Goal: Task Accomplishment & Management: Use online tool/utility

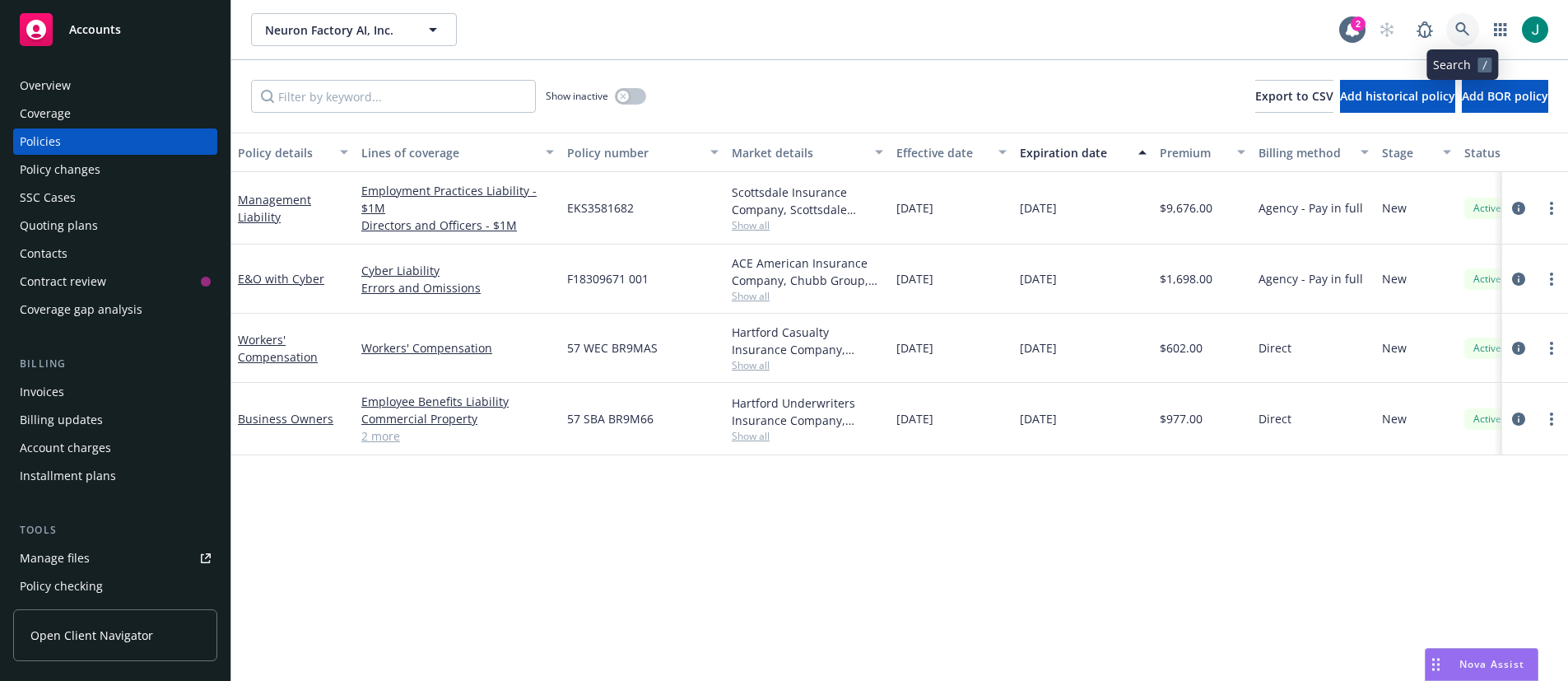
click at [1448, 27] on link at bounding box center [1462, 29] width 33 height 33
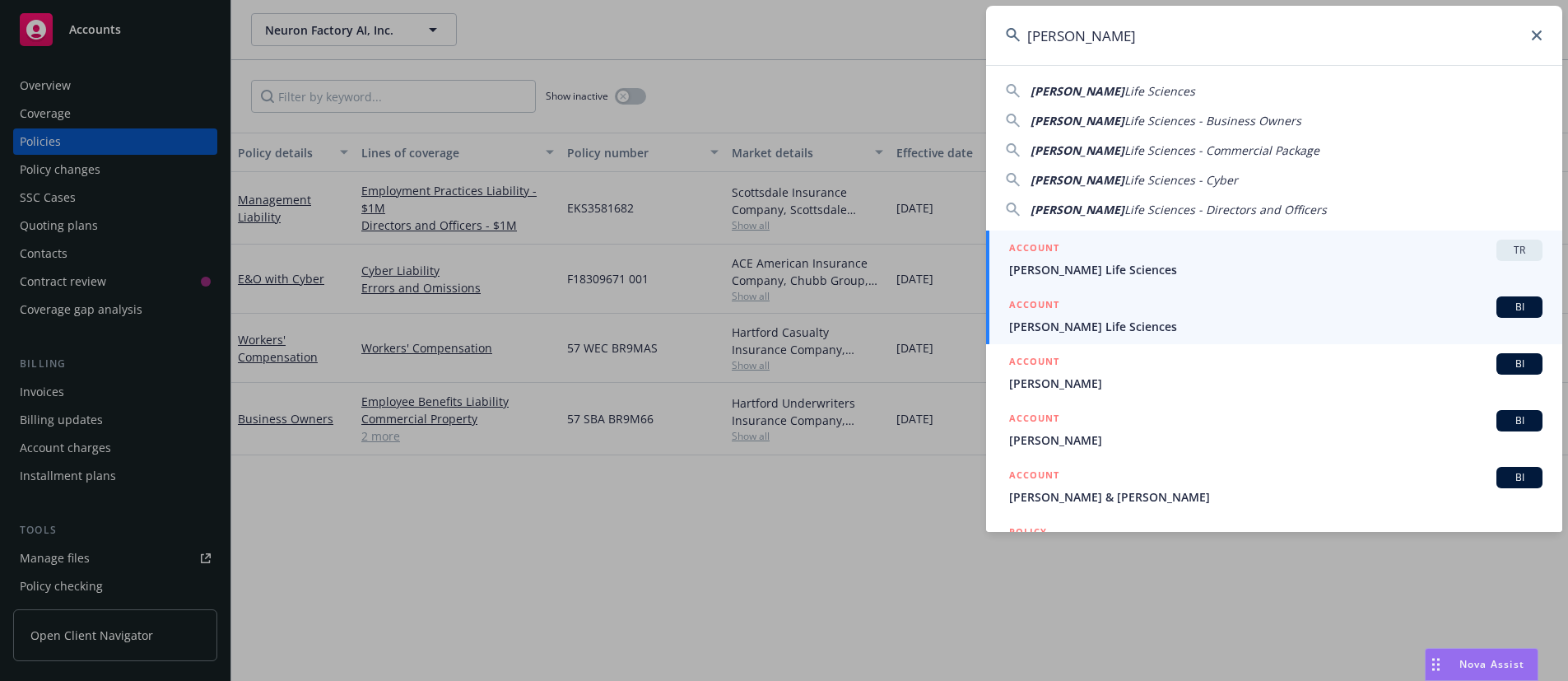
type input "[PERSON_NAME]"
click at [1094, 326] on span "[PERSON_NAME] Life Sciences" at bounding box center [1275, 326] width 533 height 18
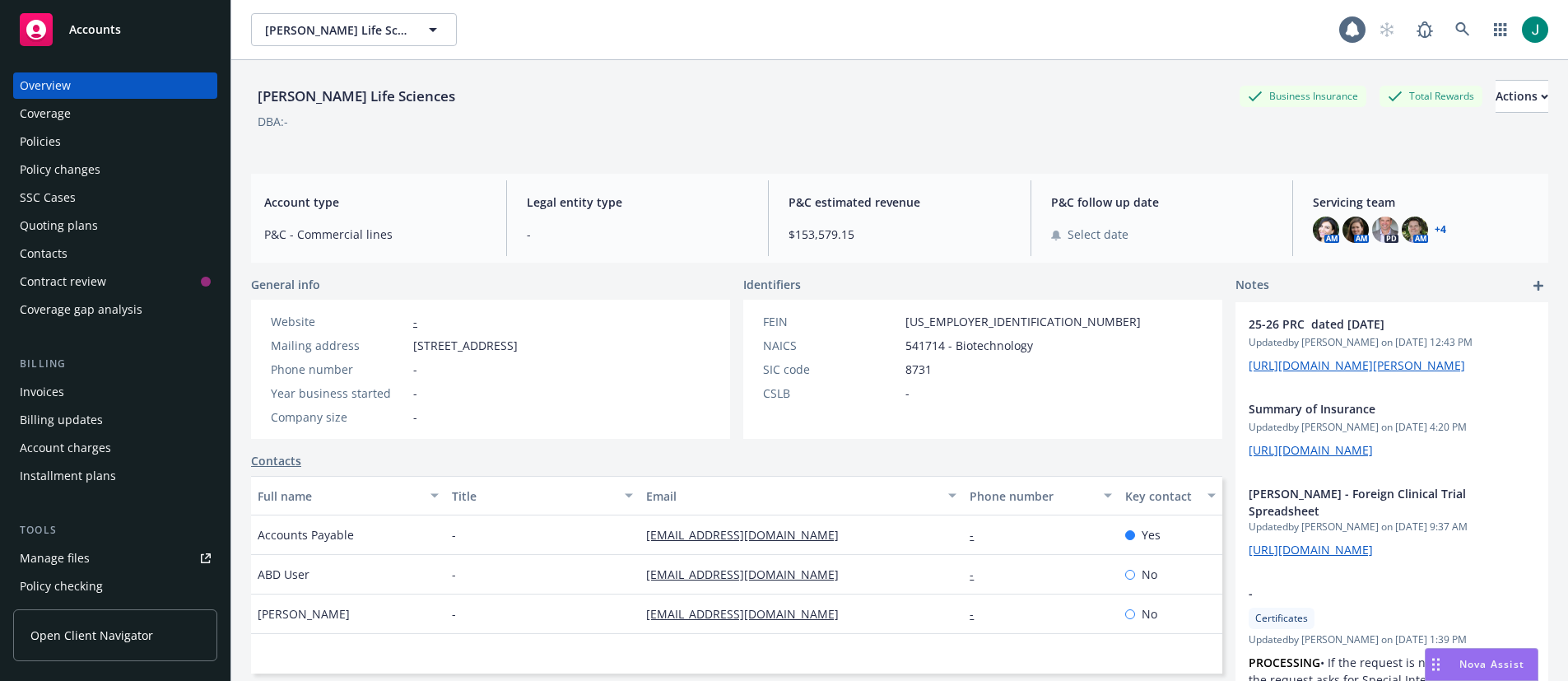
click at [58, 146] on div "Policies" at bounding box center [40, 142] width 41 height 26
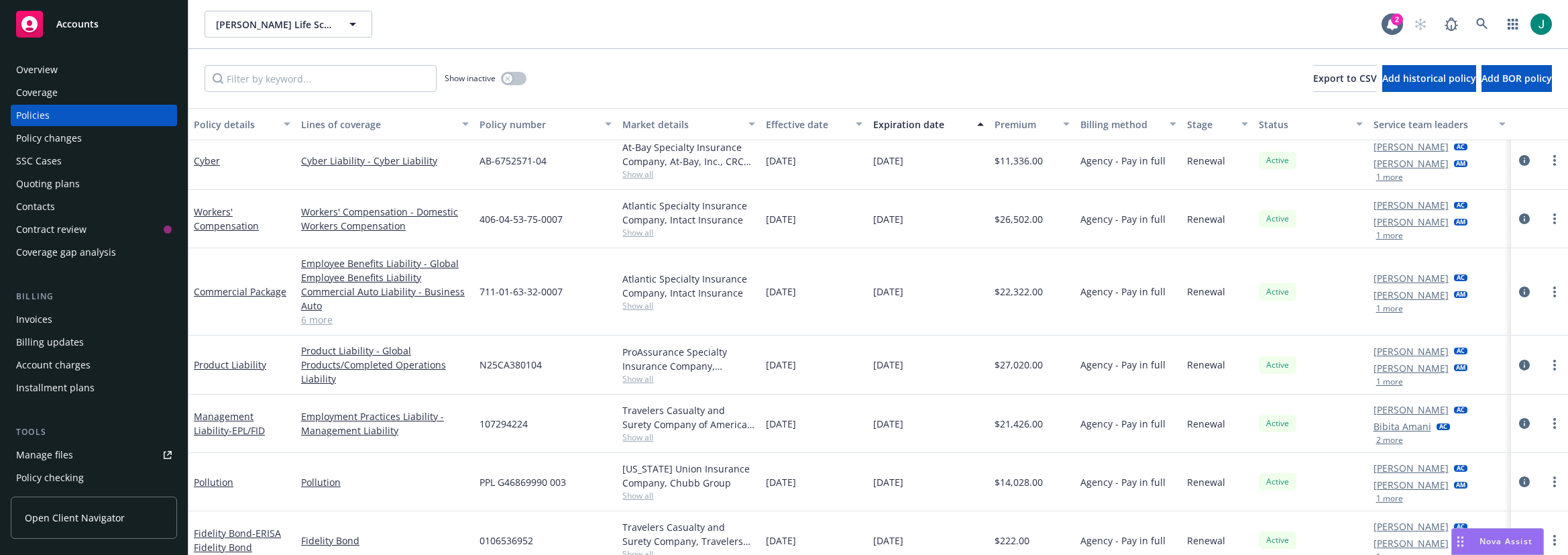
scroll to position [1424, 0]
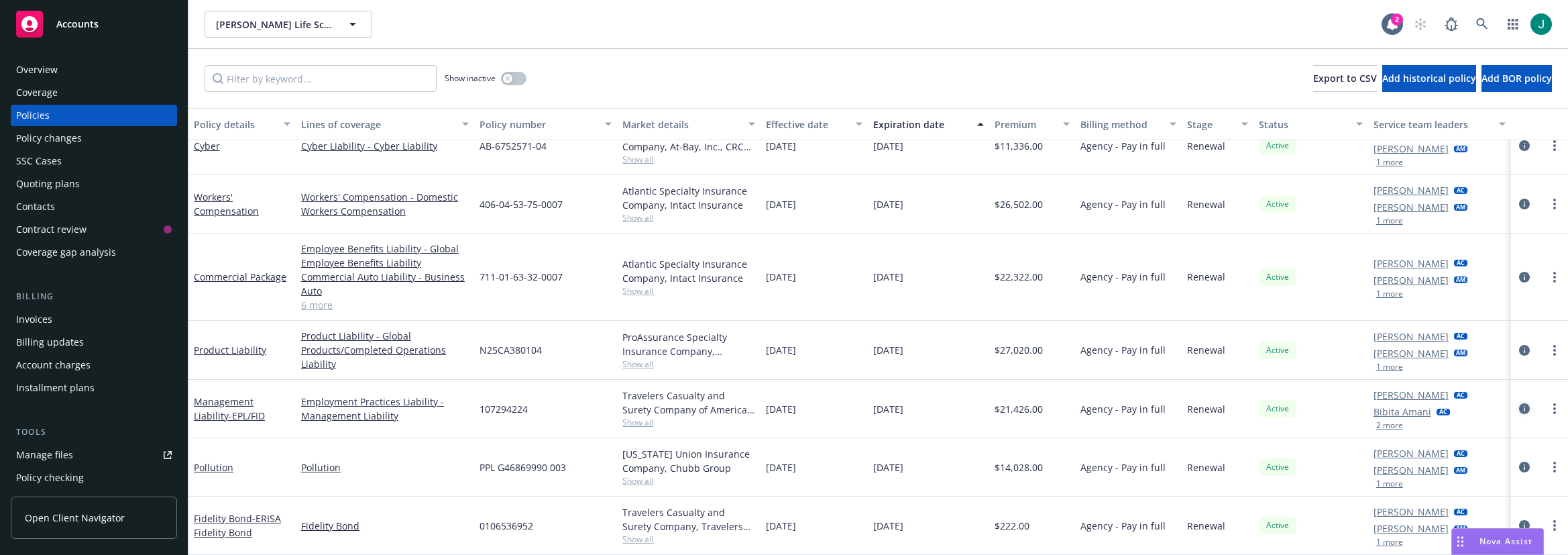
click at [1277, 408] on icon "circleInformation" at bounding box center [1524, 408] width 11 height 11
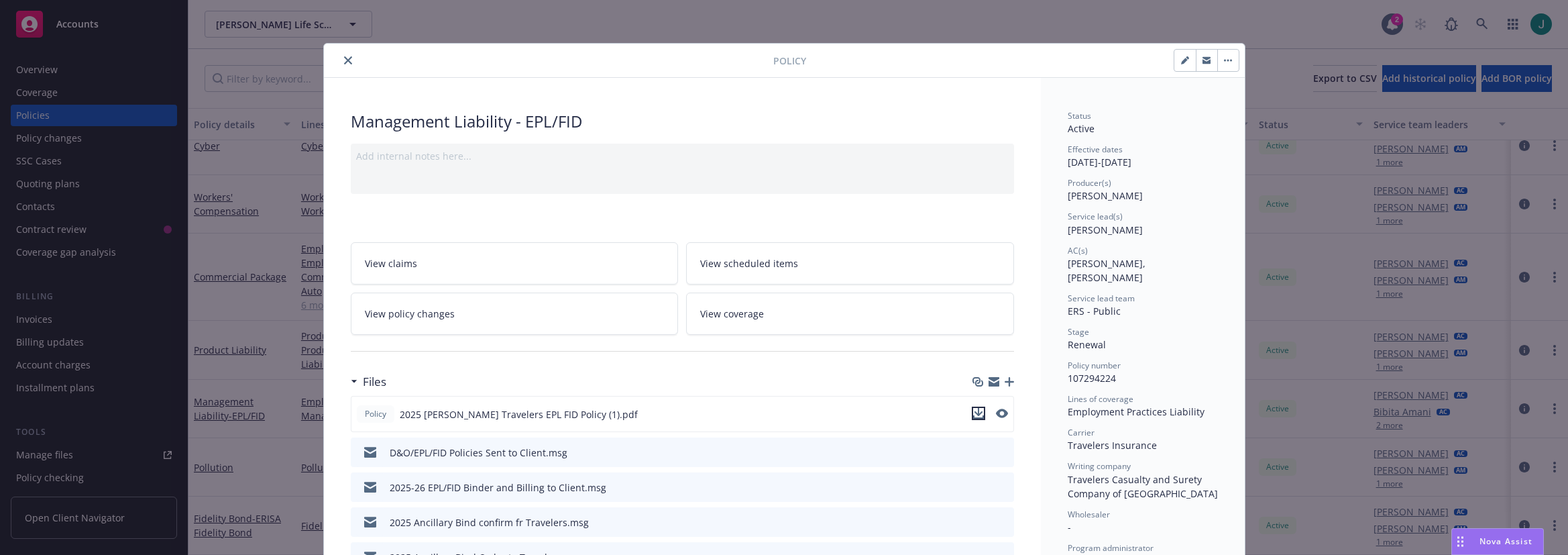
click at [974, 414] on icon "download file" at bounding box center [978, 413] width 11 height 11
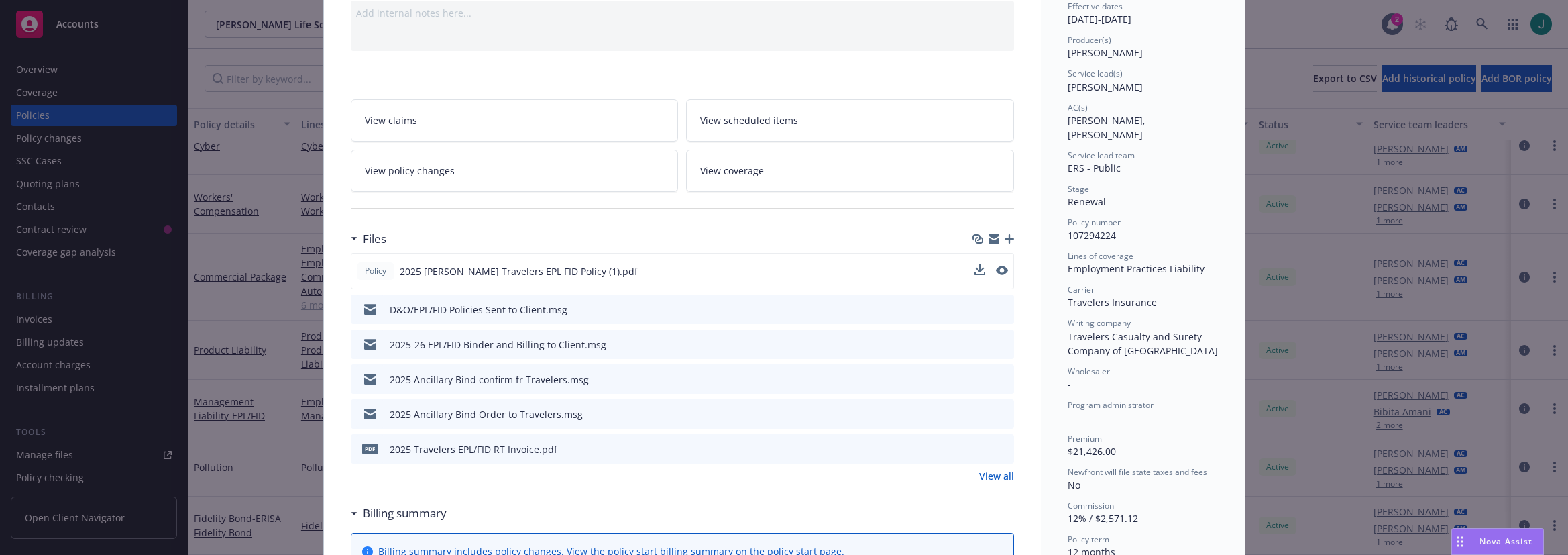
scroll to position [201, 0]
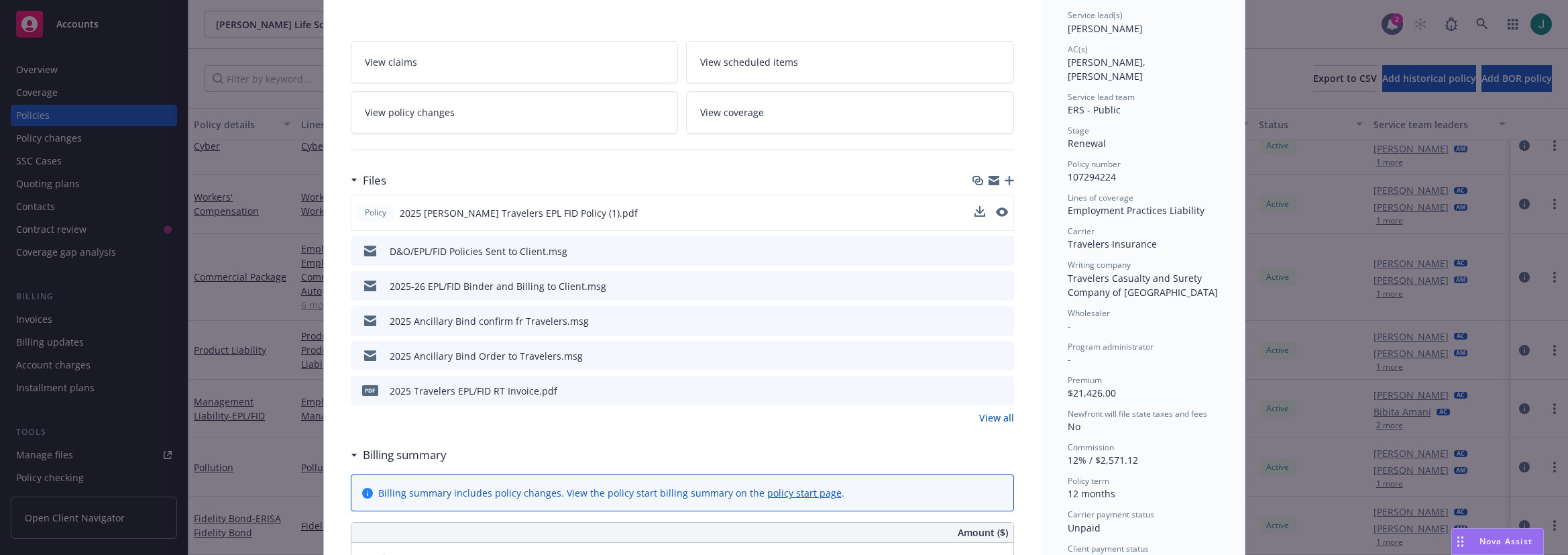
click at [995, 417] on link "View all" at bounding box center [996, 418] width 35 height 14
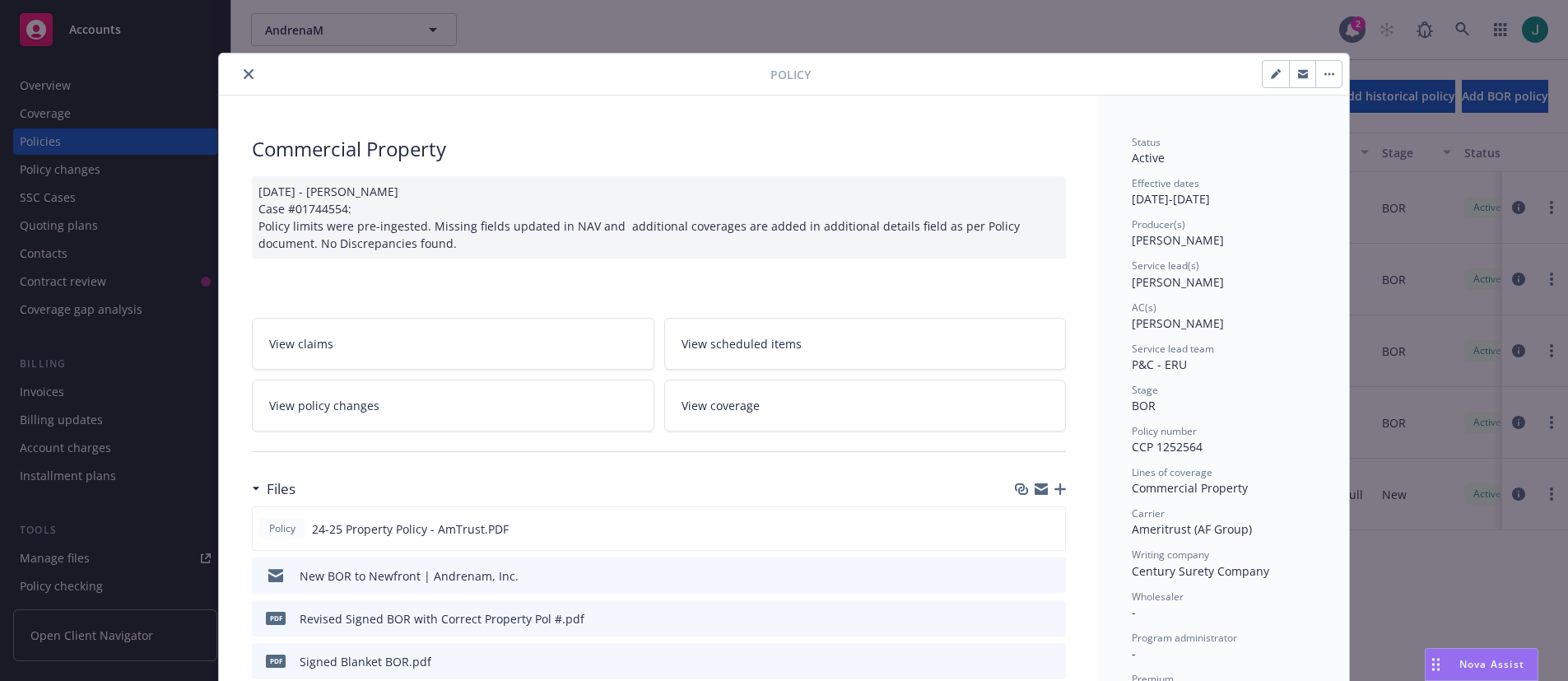
click at [1271, 72] on icon "button" at bounding box center [1275, 74] width 10 height 10
select select "BOR"
select select "12"
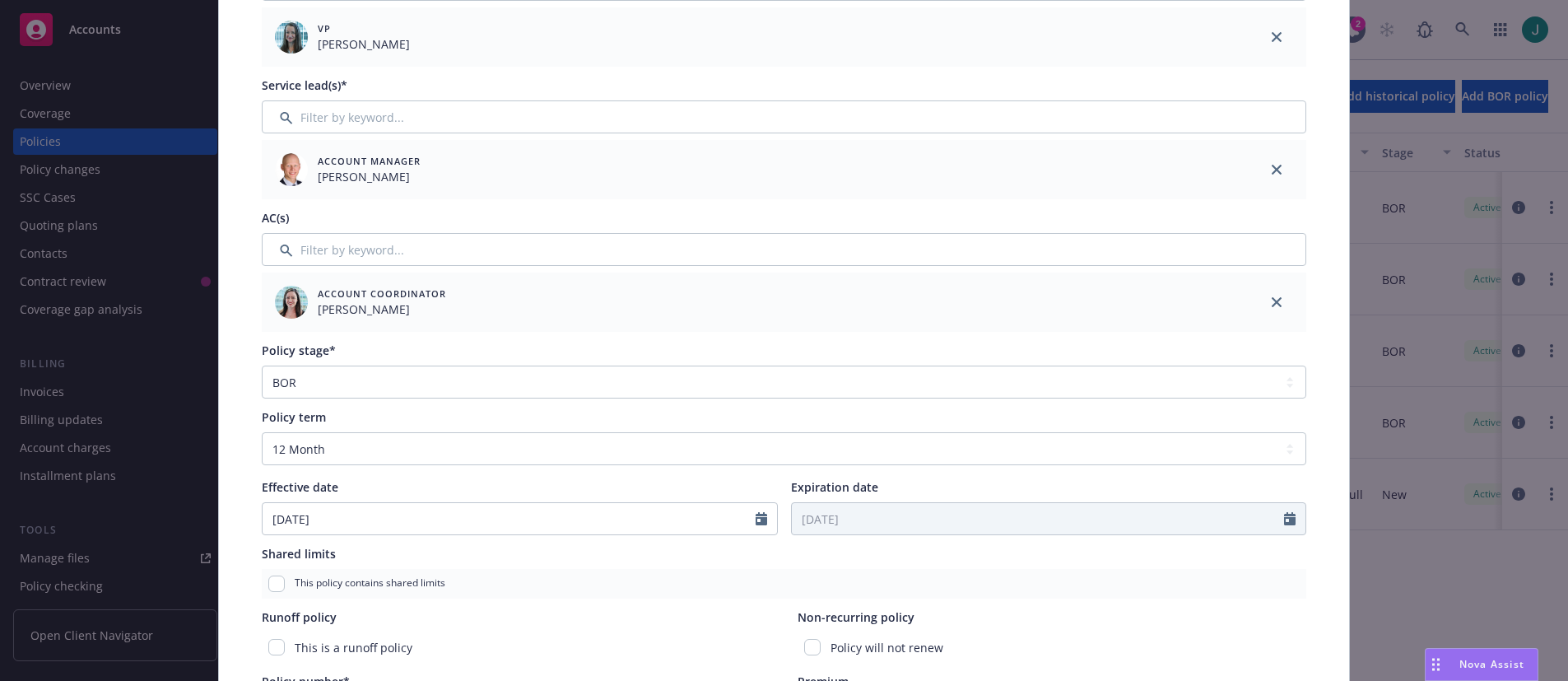
scroll to position [329, 0]
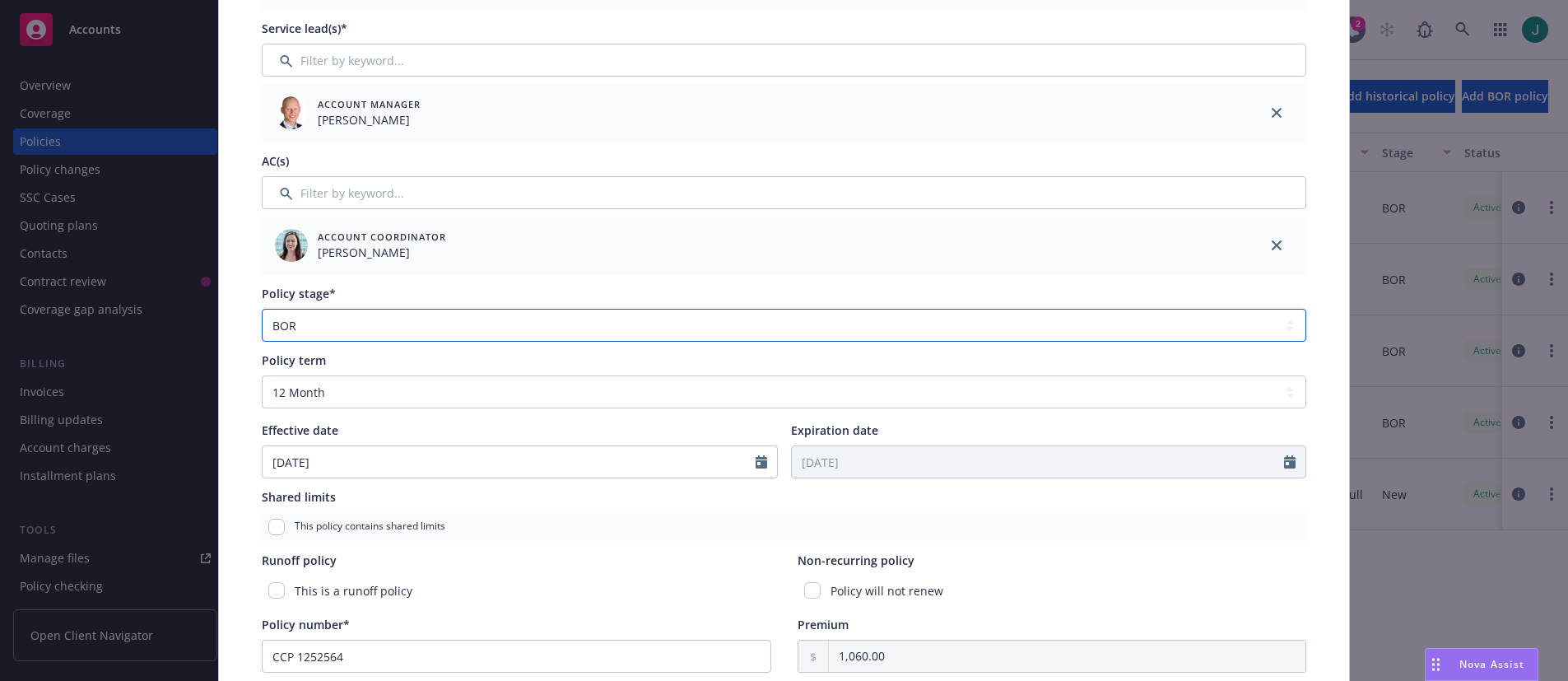
click at [643, 325] on select "Select policy stage Historical New New BOR BOR Renewal Non payment" at bounding box center [784, 325] width 1045 height 33
select select "HISTORICAL"
click at [262, 309] on select "Select policy stage Historical New New BOR BOR Renewal Non payment" at bounding box center [784, 325] width 1045 height 33
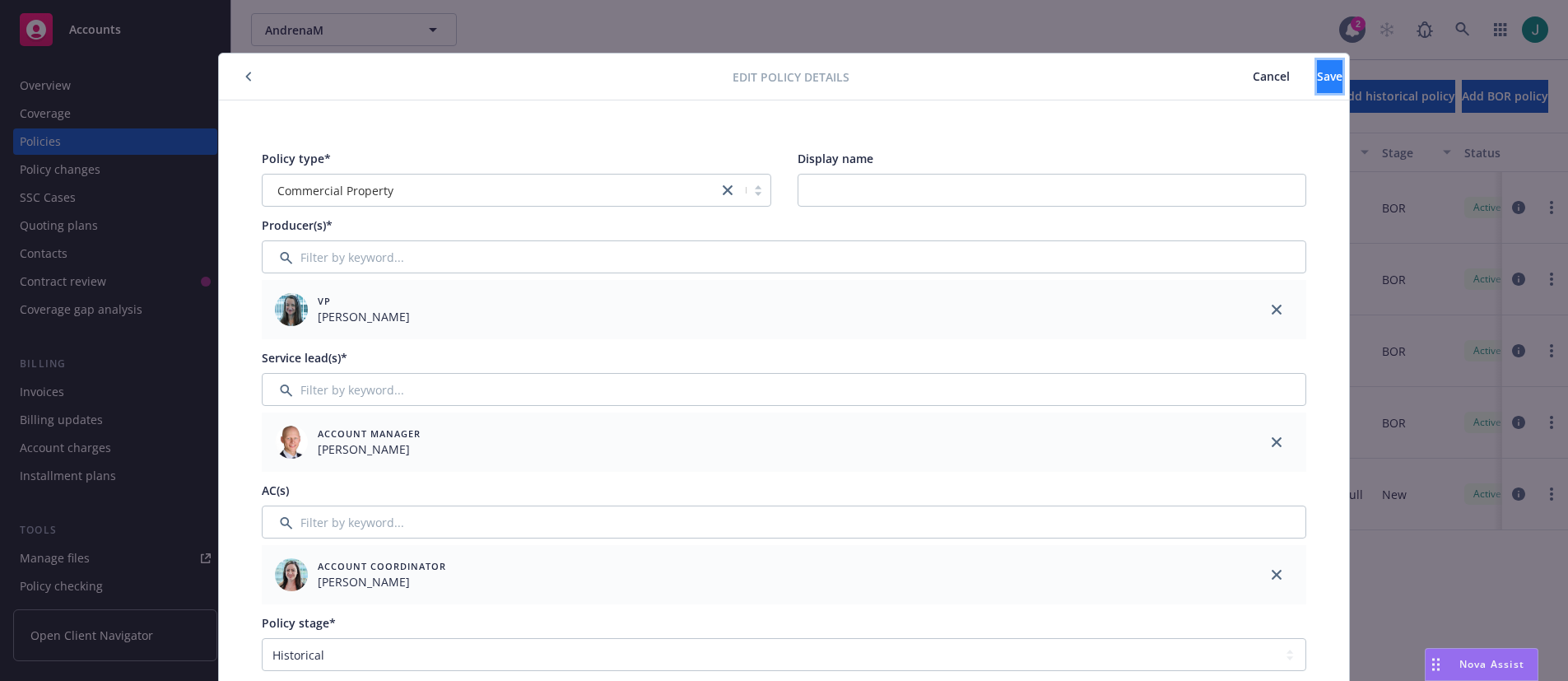
click at [1316, 76] on span "Save" at bounding box center [1329, 77] width 26 height 16
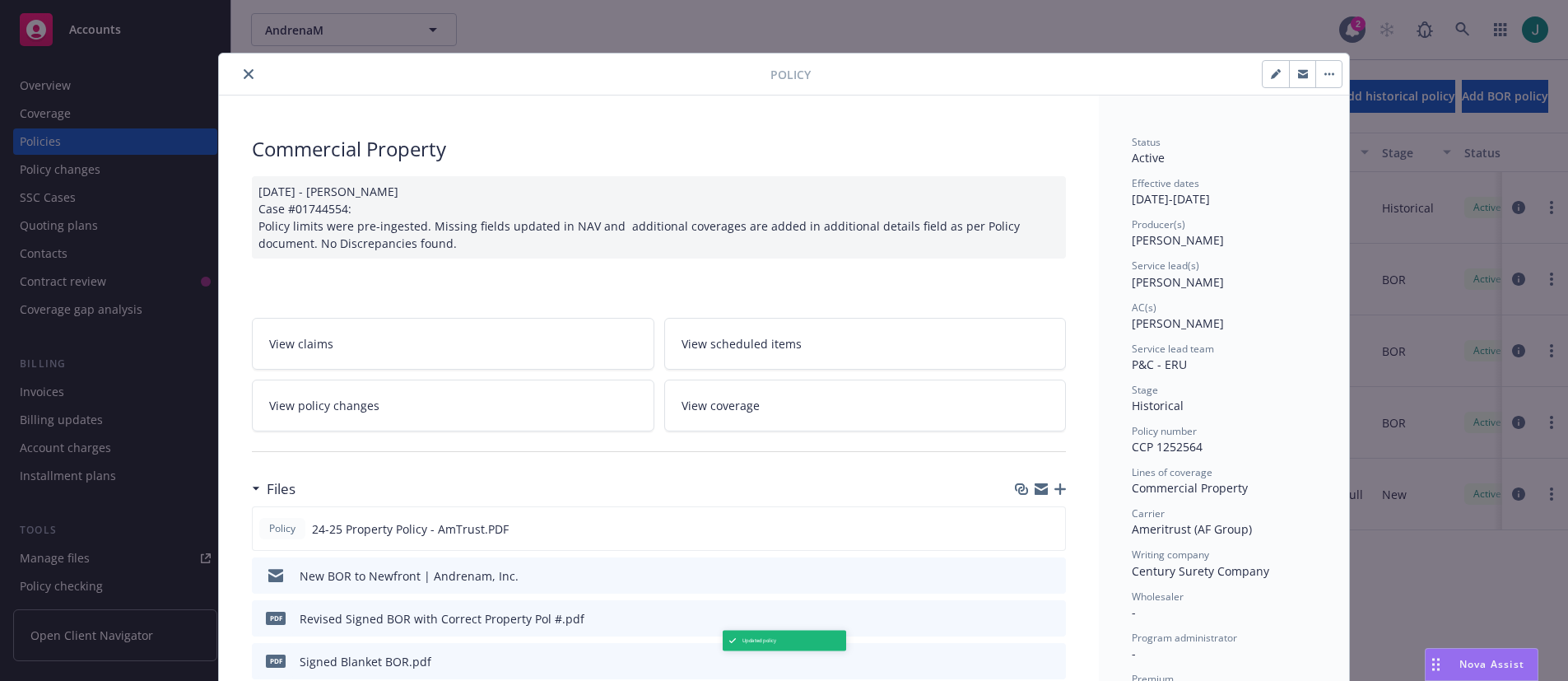
click at [1271, 78] on icon "button" at bounding box center [1275, 74] width 10 height 10
select select "HISTORICAL"
select select "12"
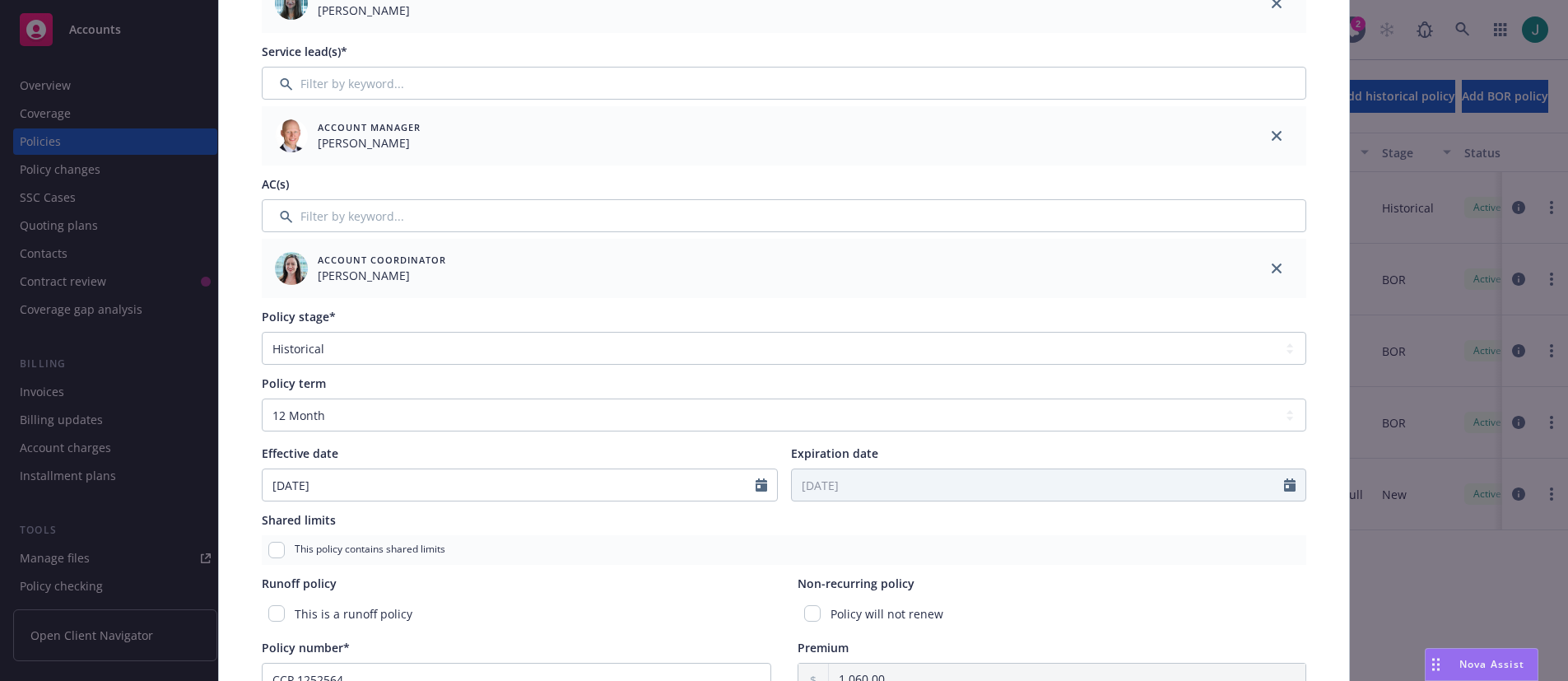
scroll to position [329, 0]
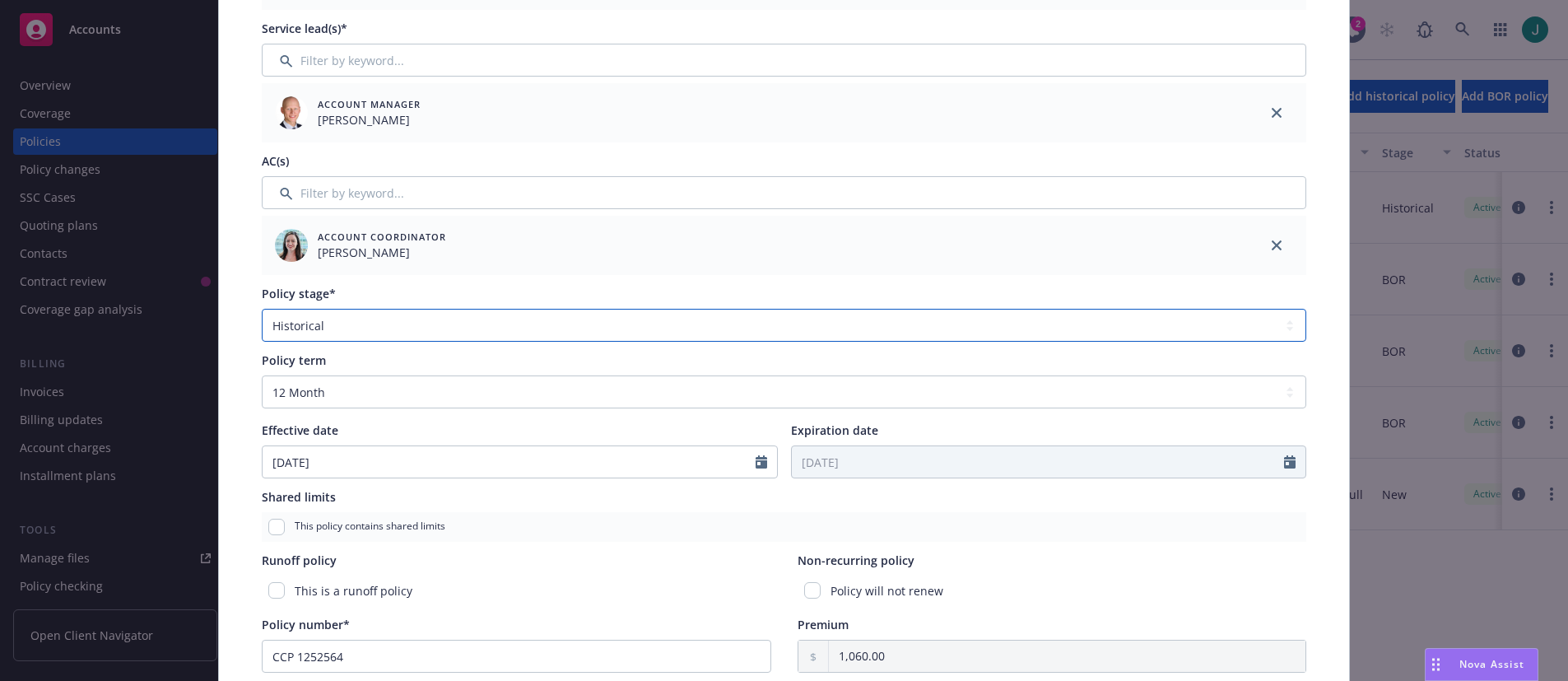
click at [418, 331] on select "Select policy stage Historical New New BOR BOR Renewal Non payment" at bounding box center [784, 325] width 1045 height 33
select select "BOR"
click at [262, 309] on select "Select policy stage Historical New New BOR BOR Renewal Non payment" at bounding box center [784, 325] width 1045 height 33
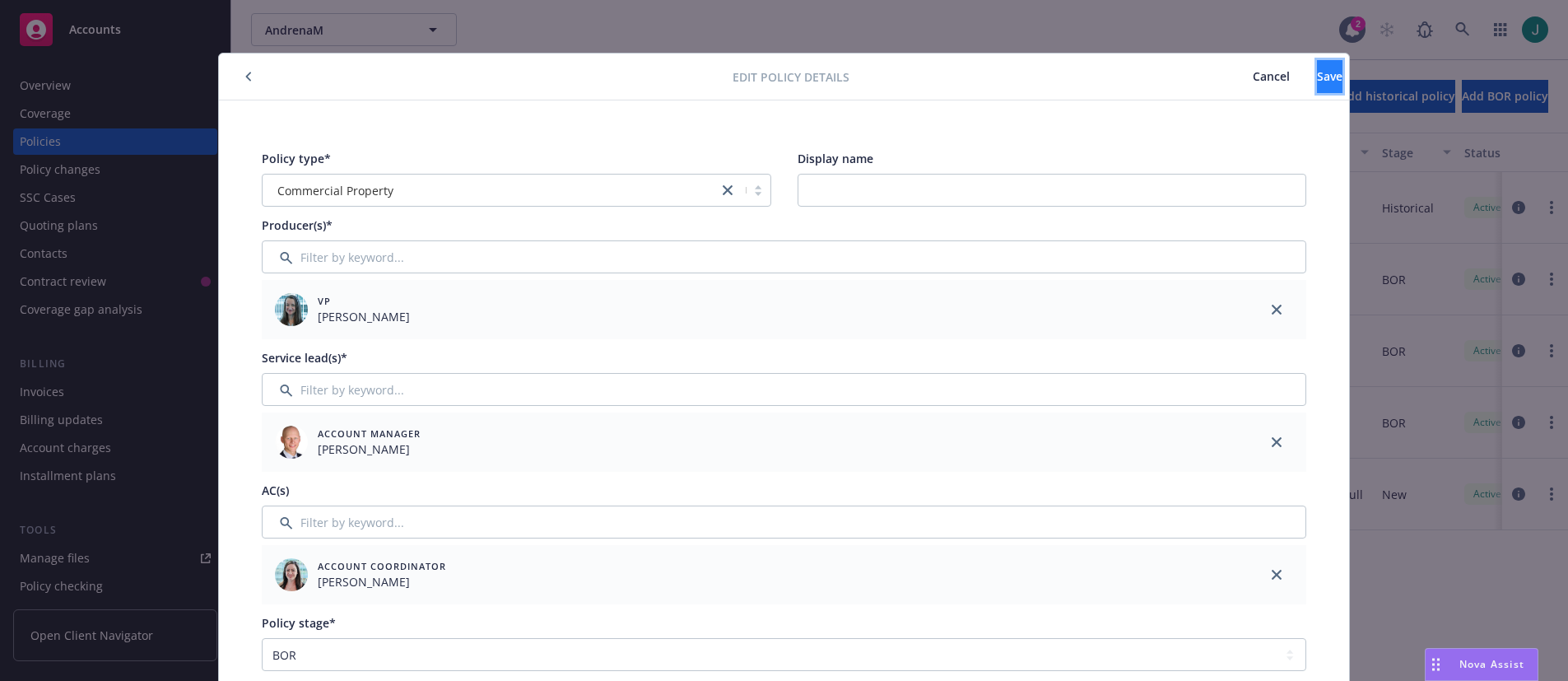
click at [1316, 76] on button "Save" at bounding box center [1329, 76] width 26 height 33
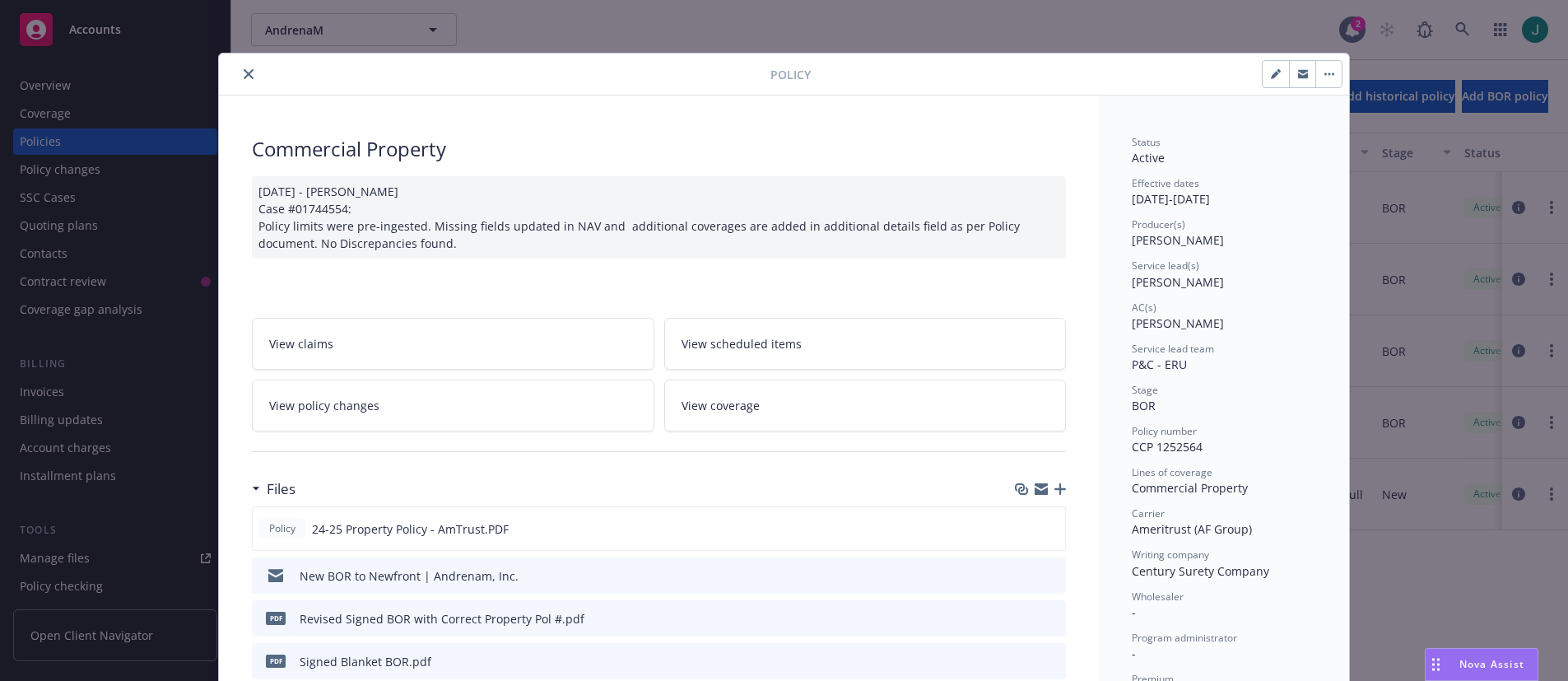
click at [244, 71] on icon "close" at bounding box center [248, 74] width 10 height 10
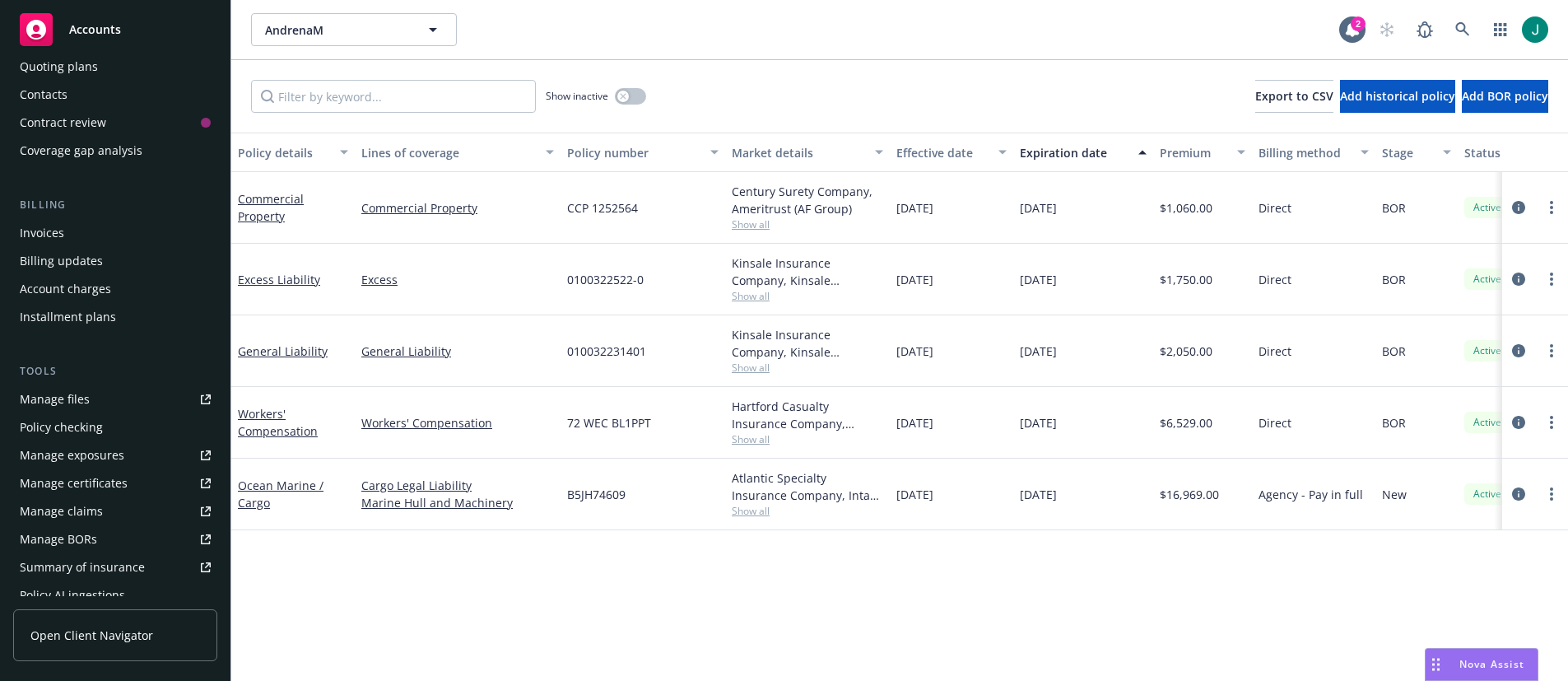
scroll to position [247, 0]
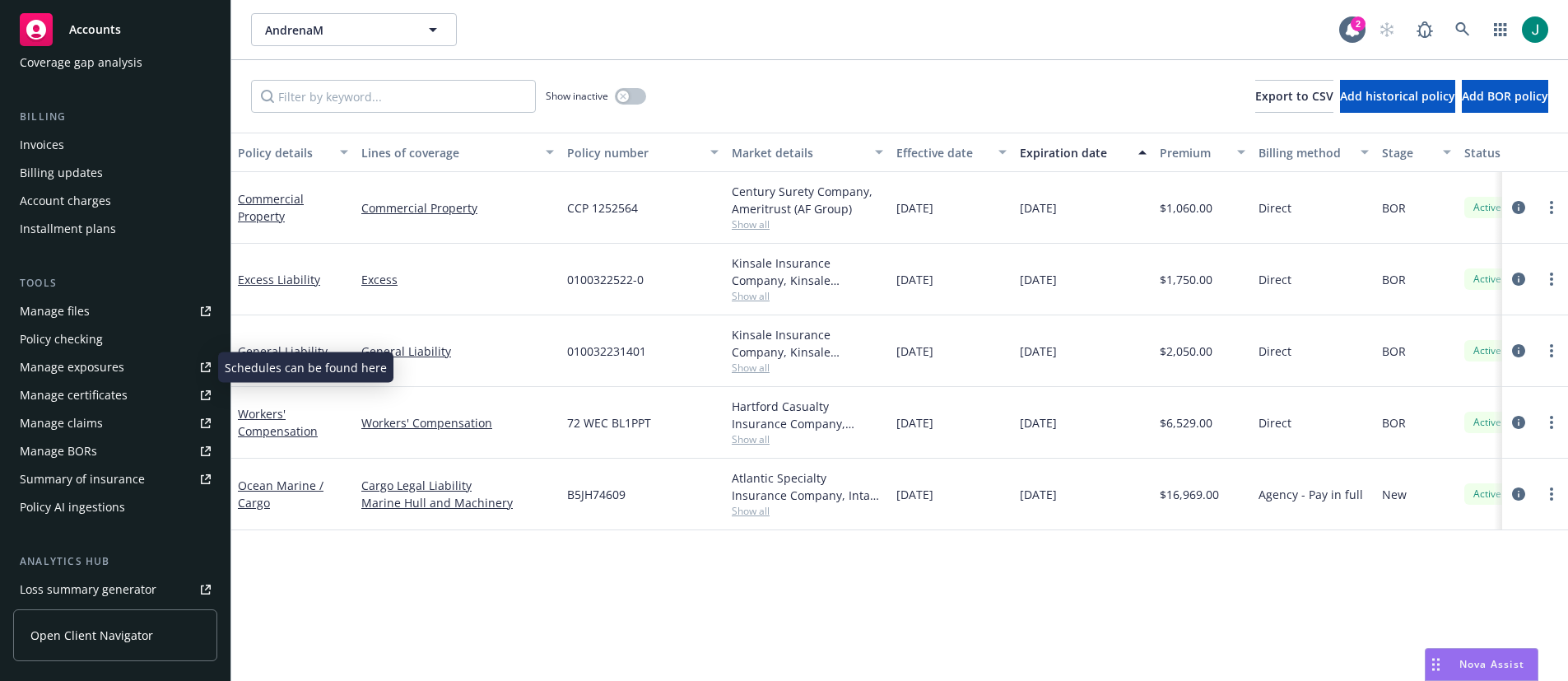
click at [85, 340] on div "Policy checking" at bounding box center [61, 340] width 84 height 26
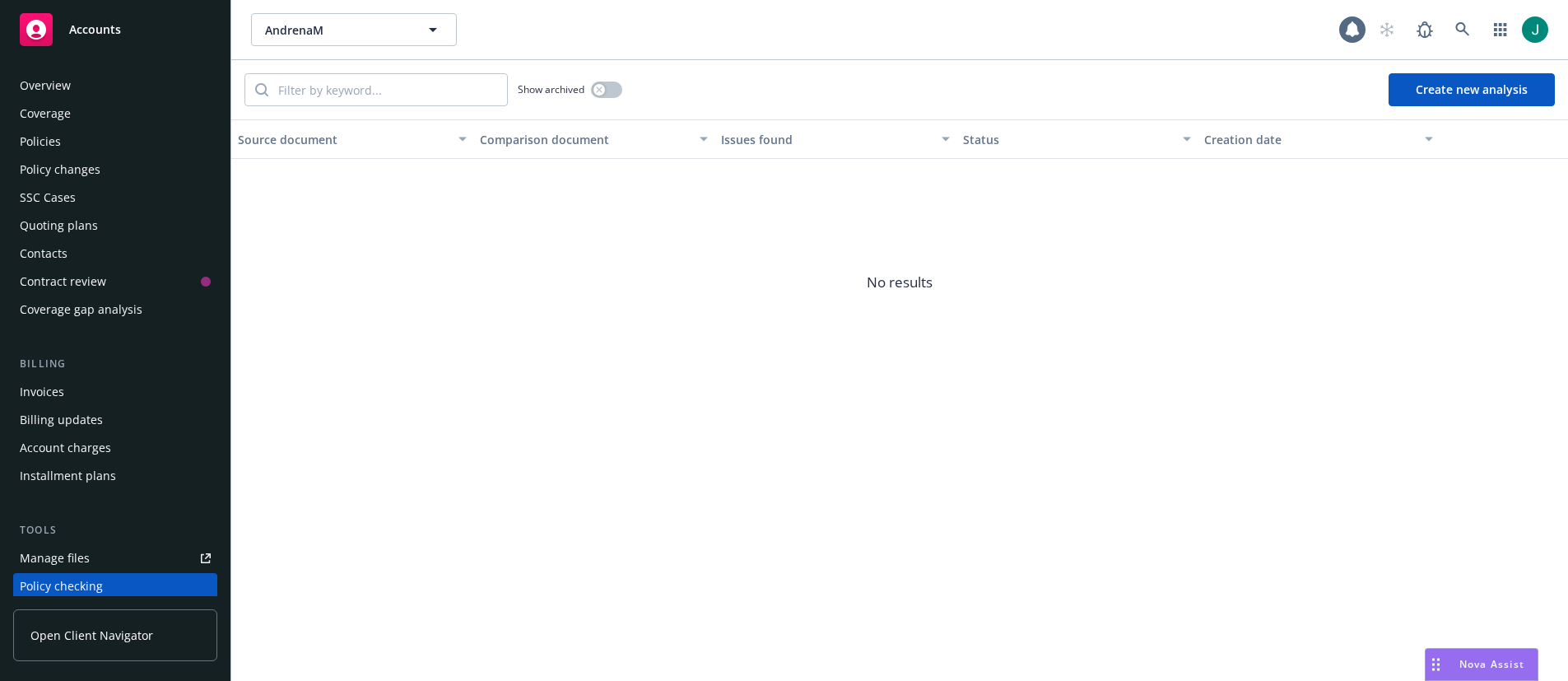
scroll to position [220, 0]
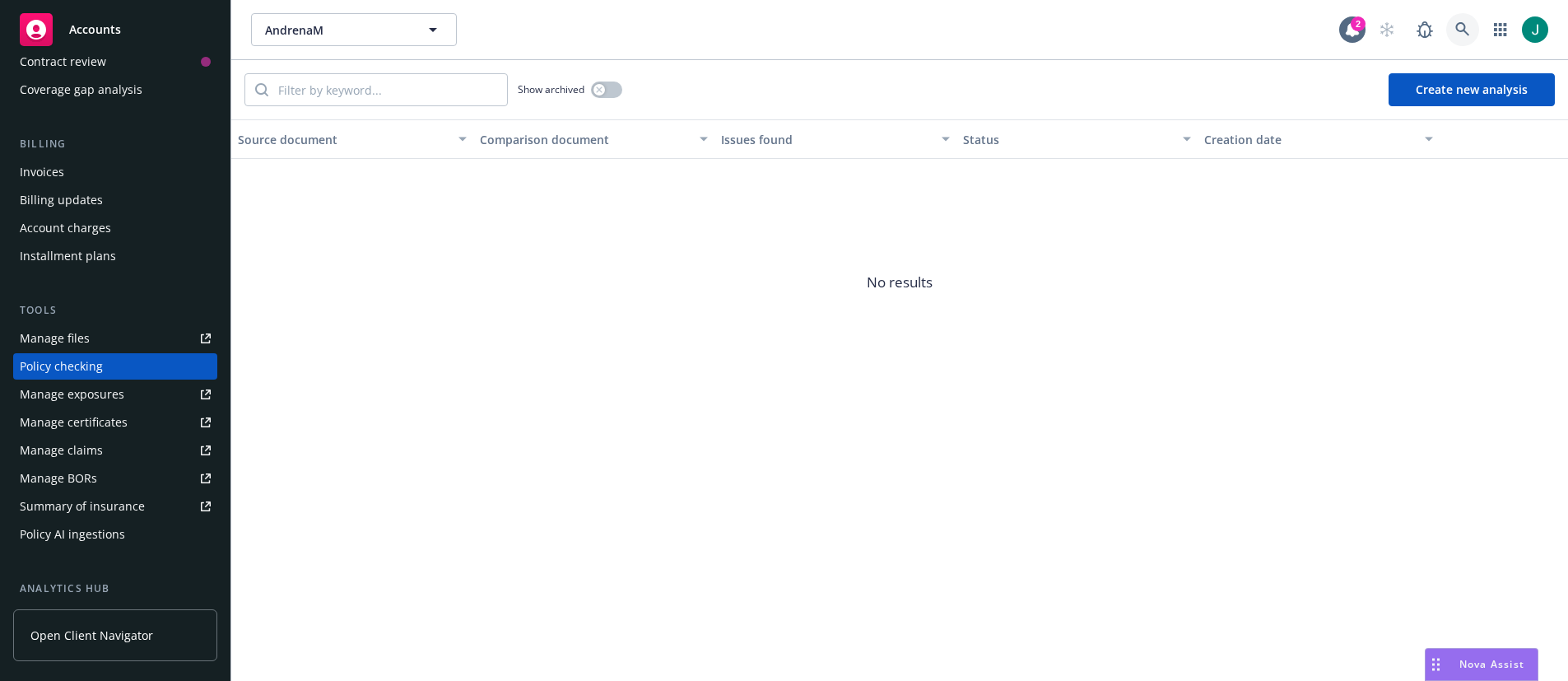
click at [1465, 25] on icon at bounding box center [1462, 29] width 15 height 15
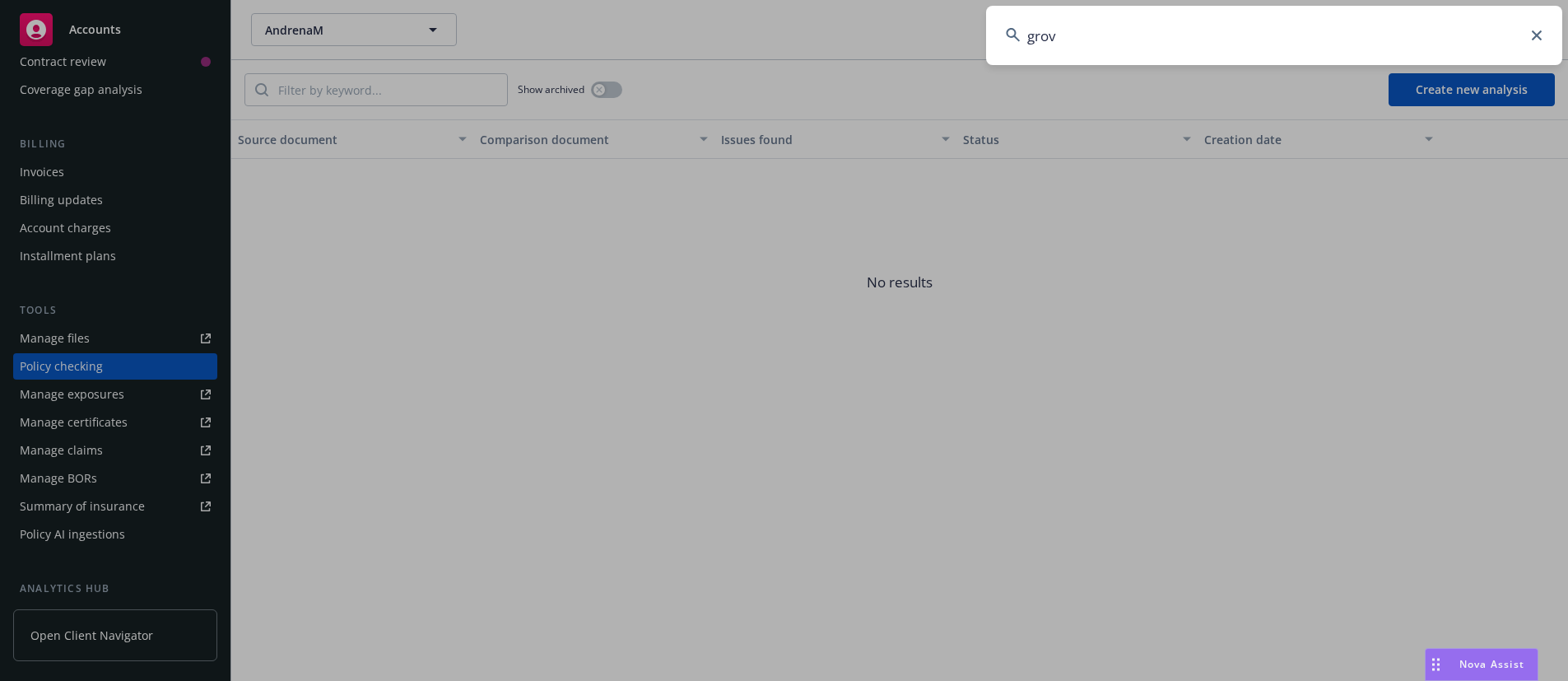
type input "grove"
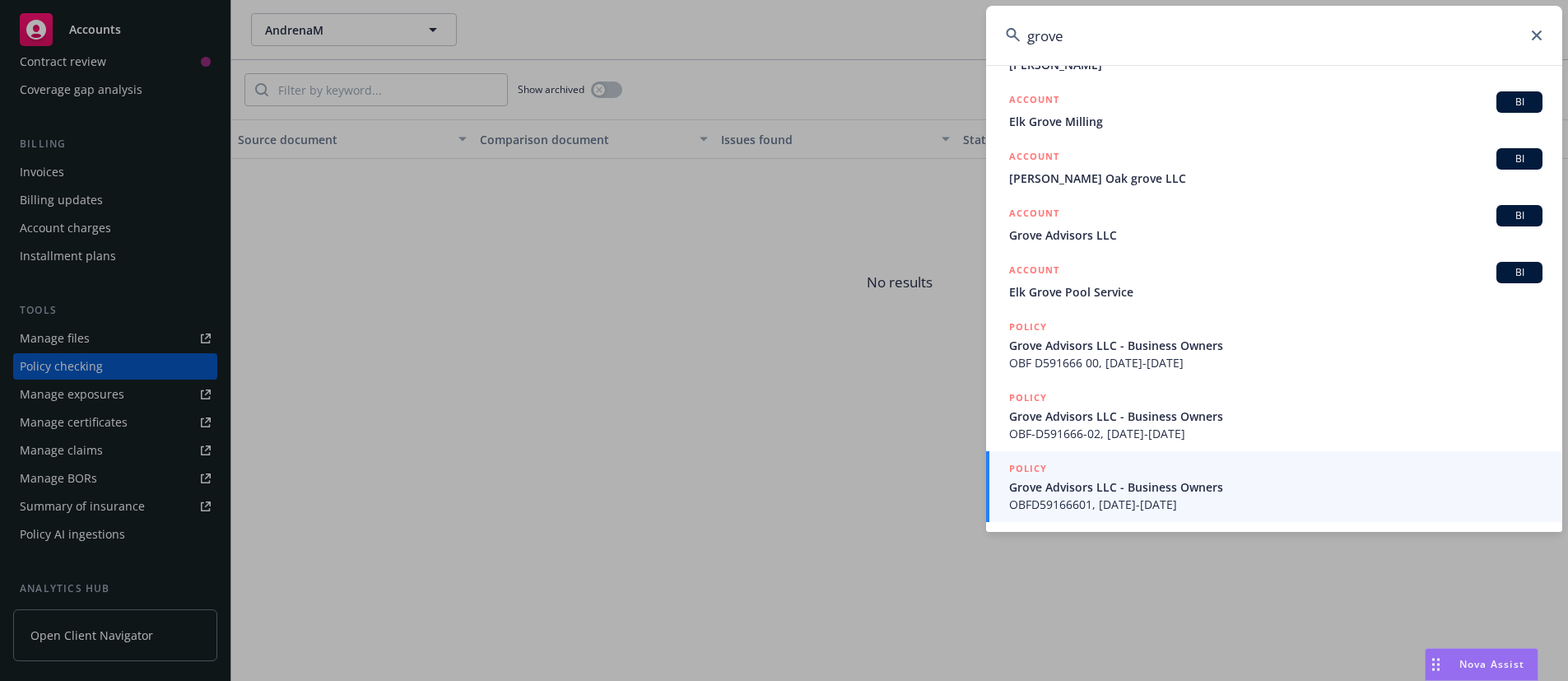
scroll to position [0, 0]
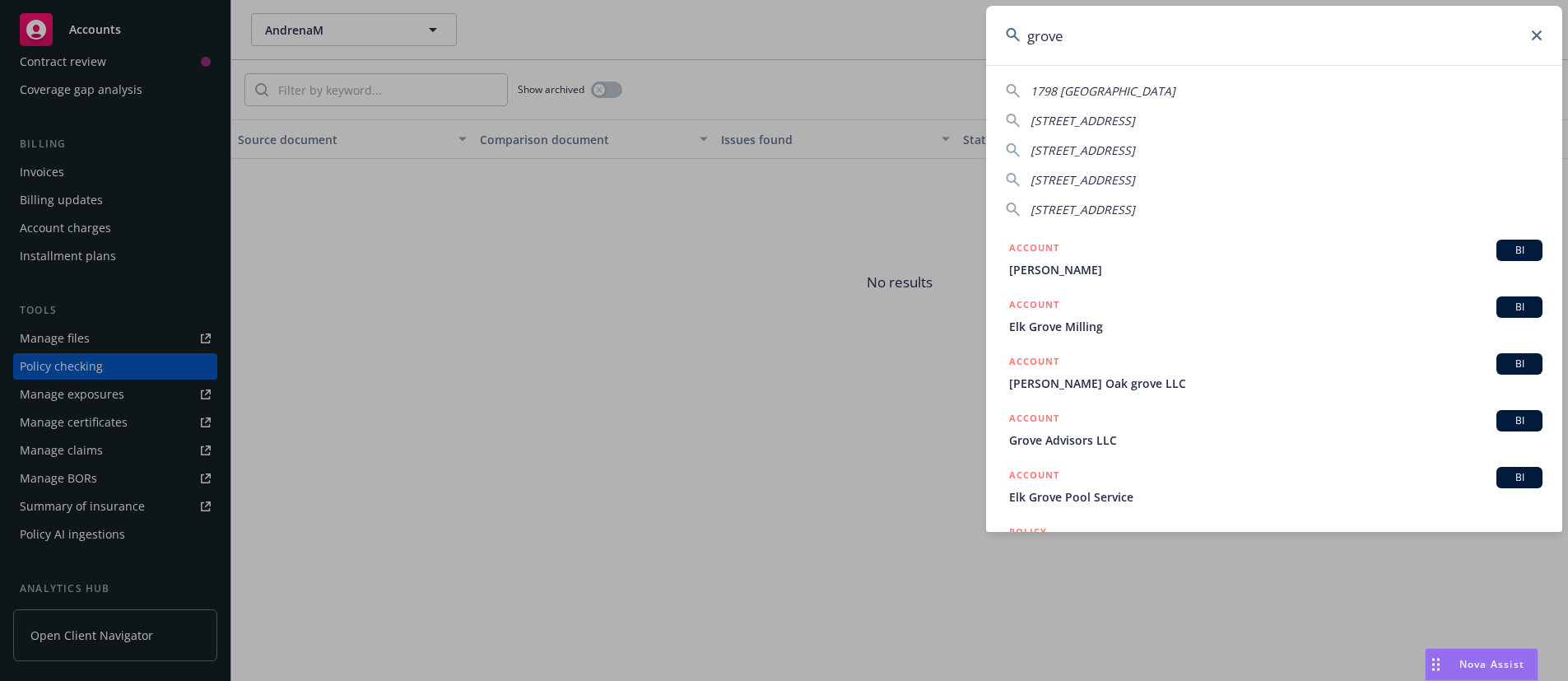
click at [1076, 33] on input "grove" at bounding box center [1273, 35] width 576 height 59
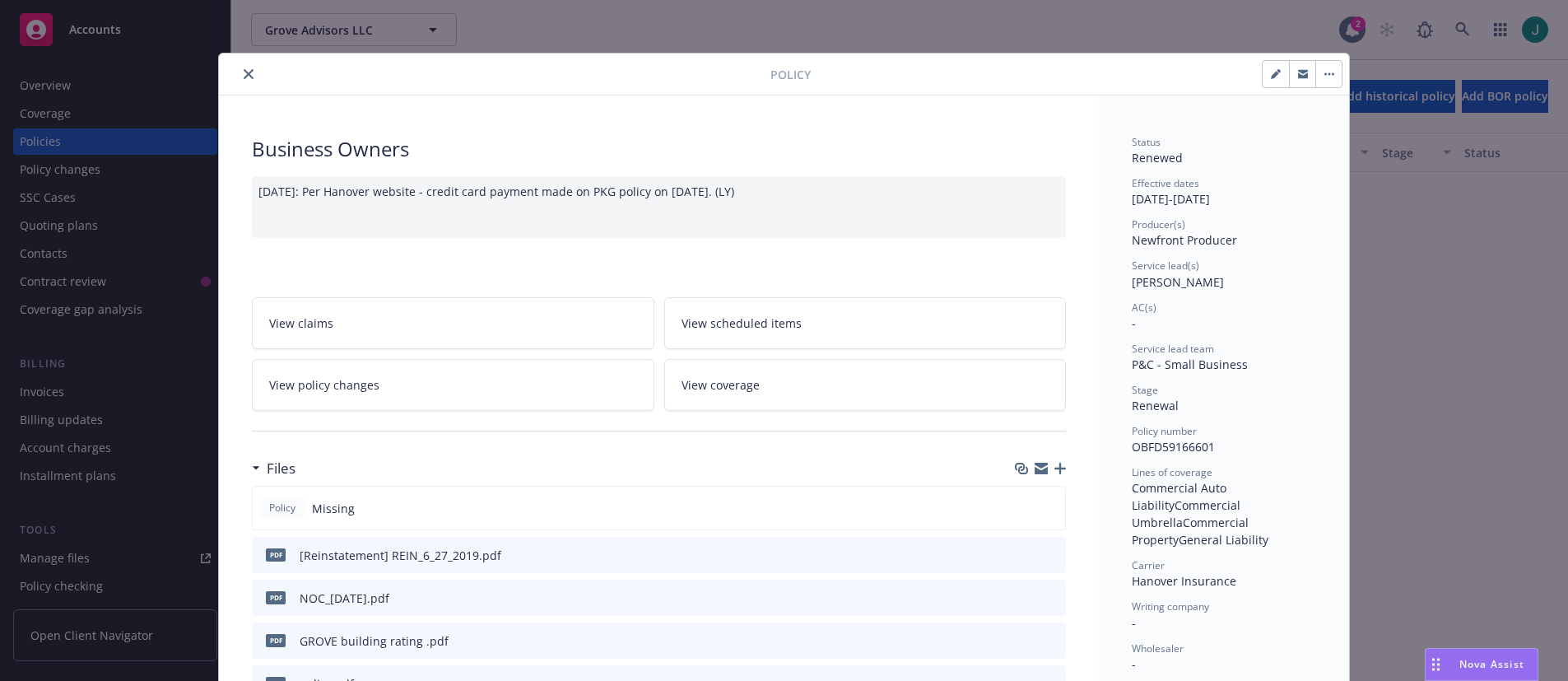
click at [246, 71] on icon "close" at bounding box center [248, 74] width 10 height 10
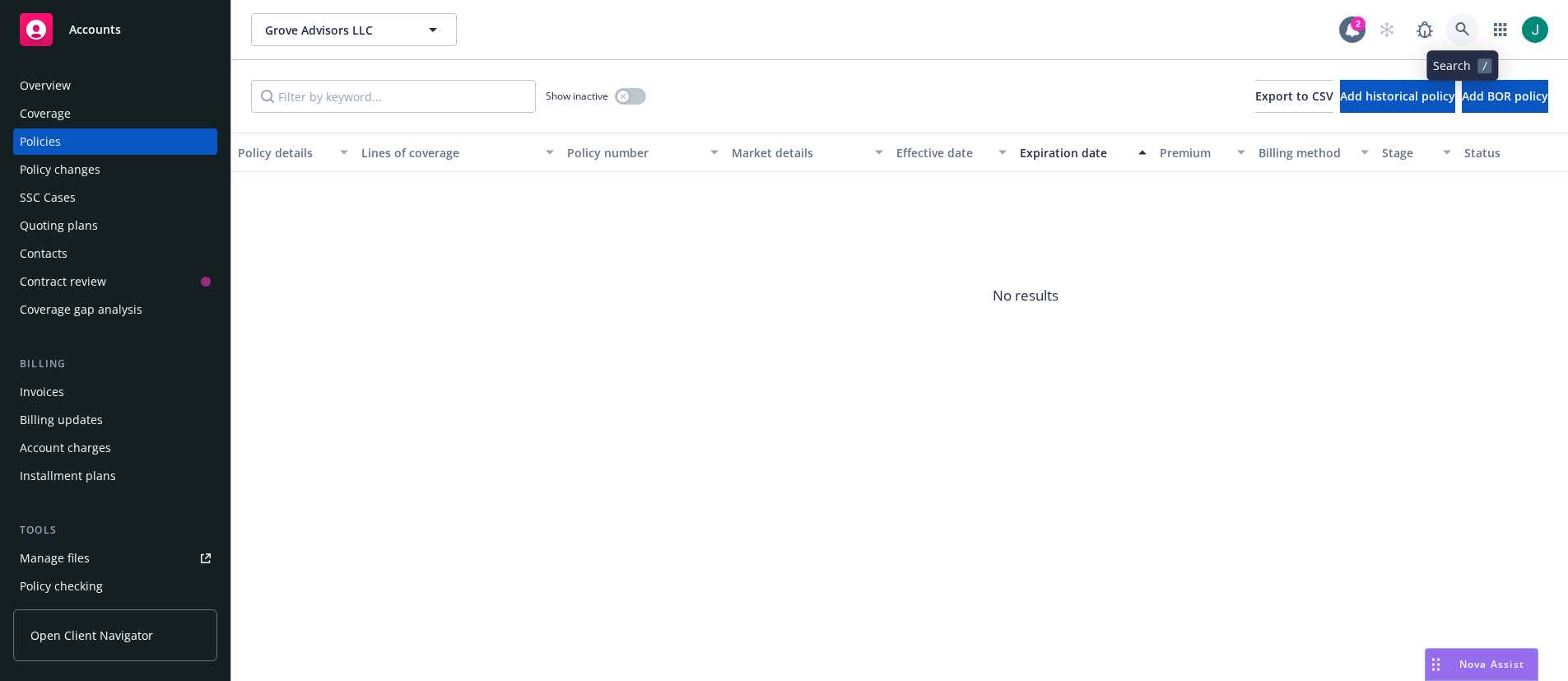
click at [1469, 19] on link at bounding box center [1462, 29] width 33 height 33
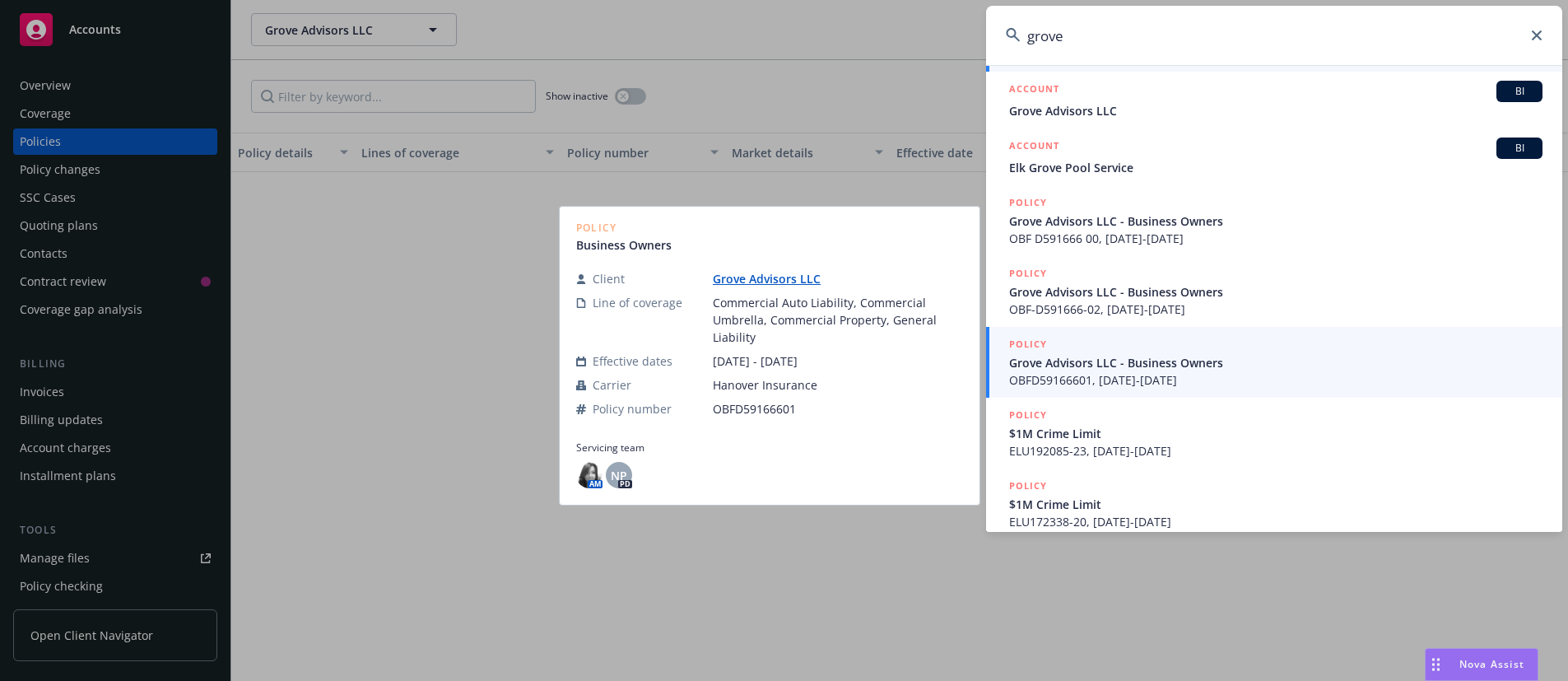
scroll to position [347, 0]
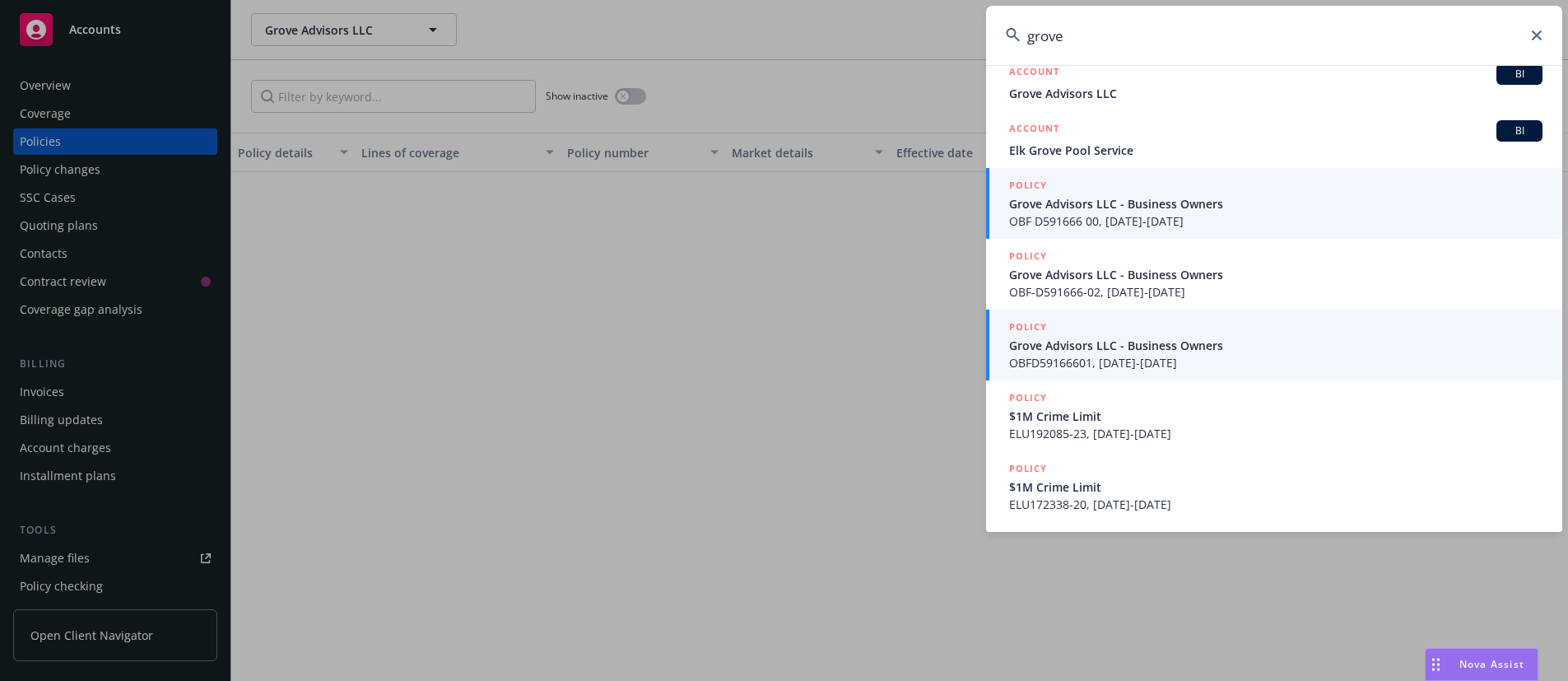
type input "grove"
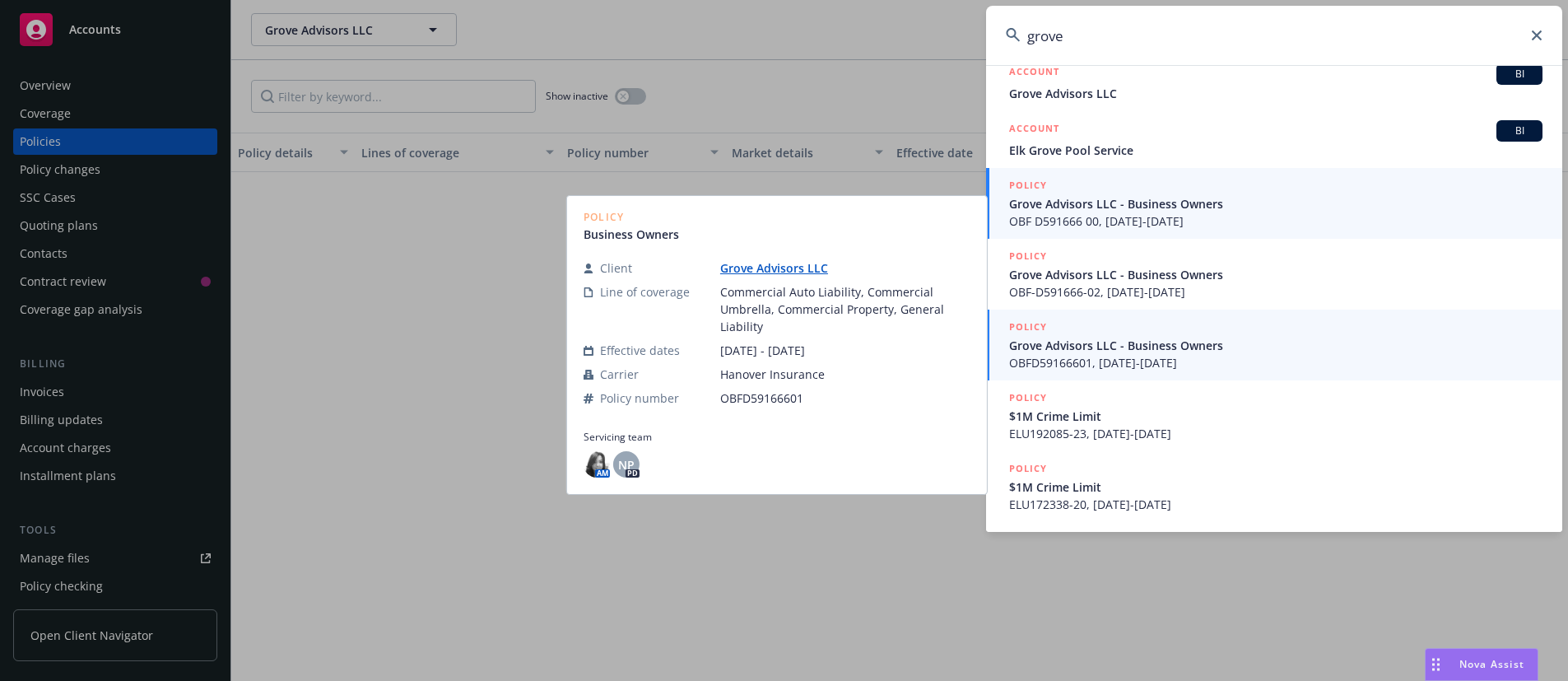
click at [1196, 230] on link "POLICY Grove Advisors LLC - Business Owners OBF D591666 00, 05/23/2018-05/23/20…" at bounding box center [1273, 203] width 576 height 70
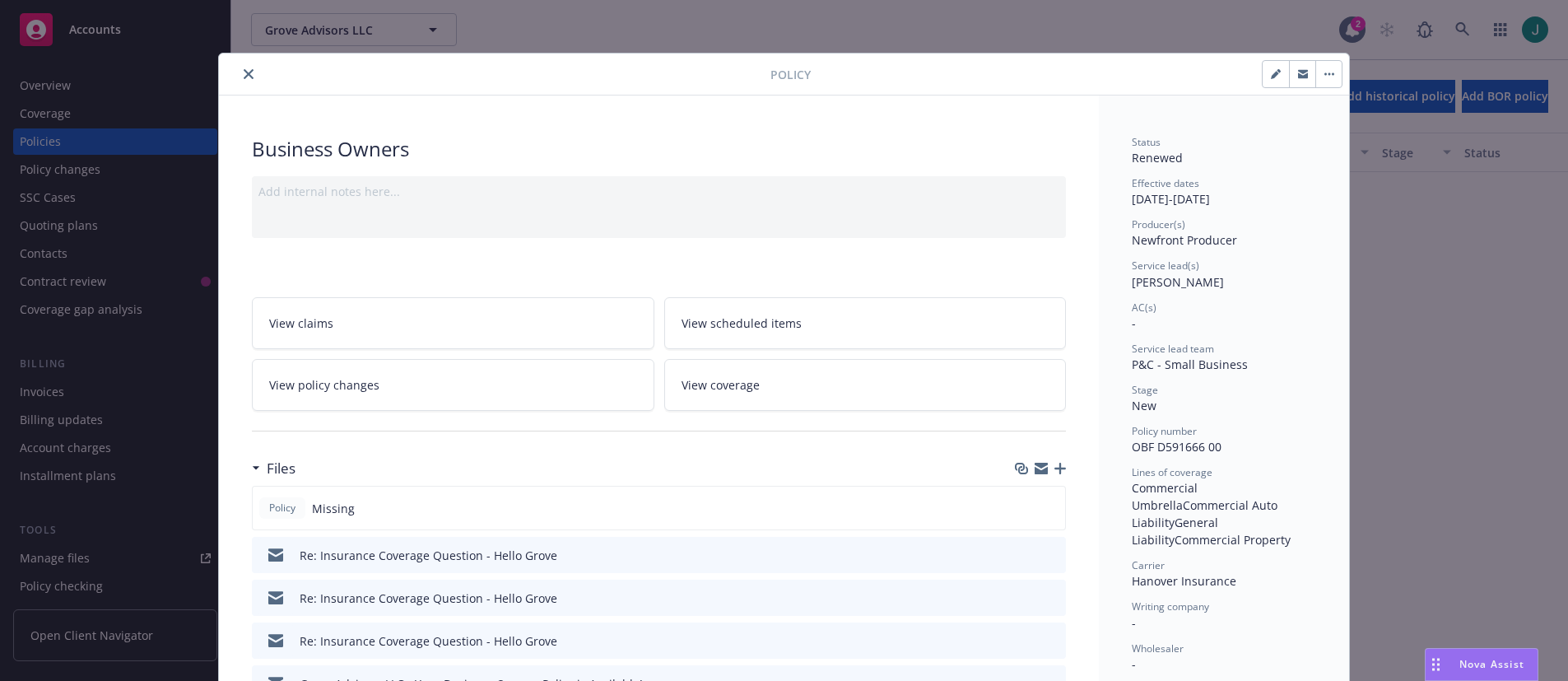
click at [59, 143] on div "Policy Business Owners Add internal notes here... View claims View scheduled it…" at bounding box center [784, 340] width 1568 height 681
click at [244, 76] on icon "close" at bounding box center [248, 74] width 10 height 10
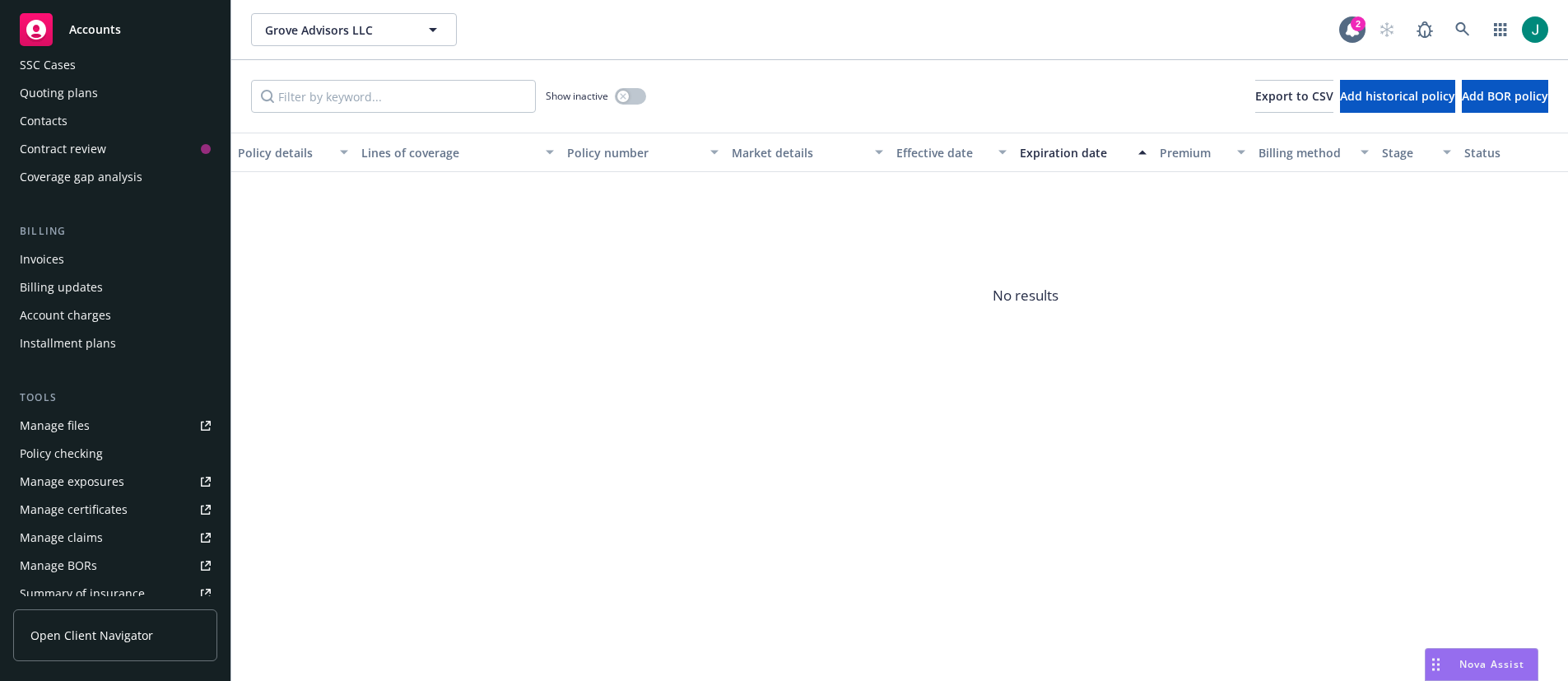
scroll to position [165, 0]
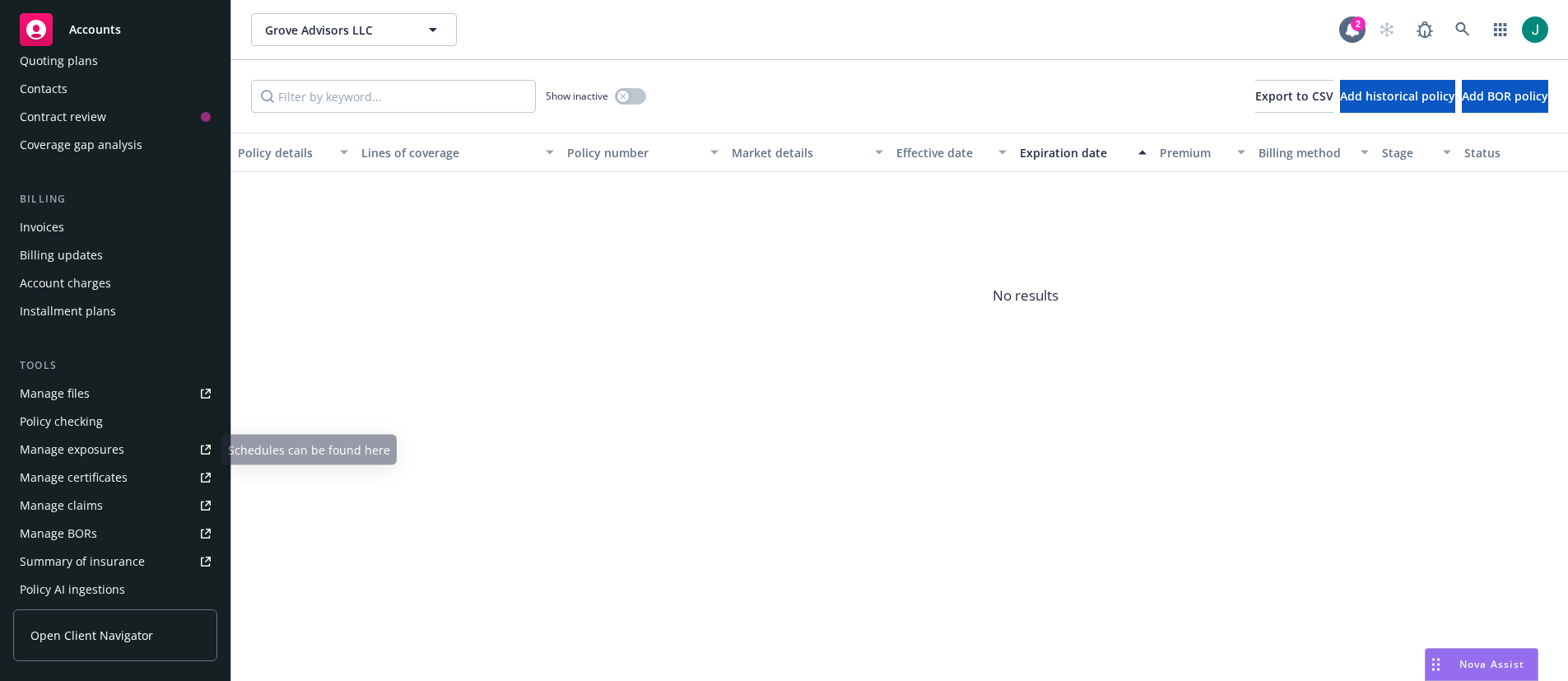
click at [91, 419] on div "Policy checking" at bounding box center [61, 421] width 84 height 26
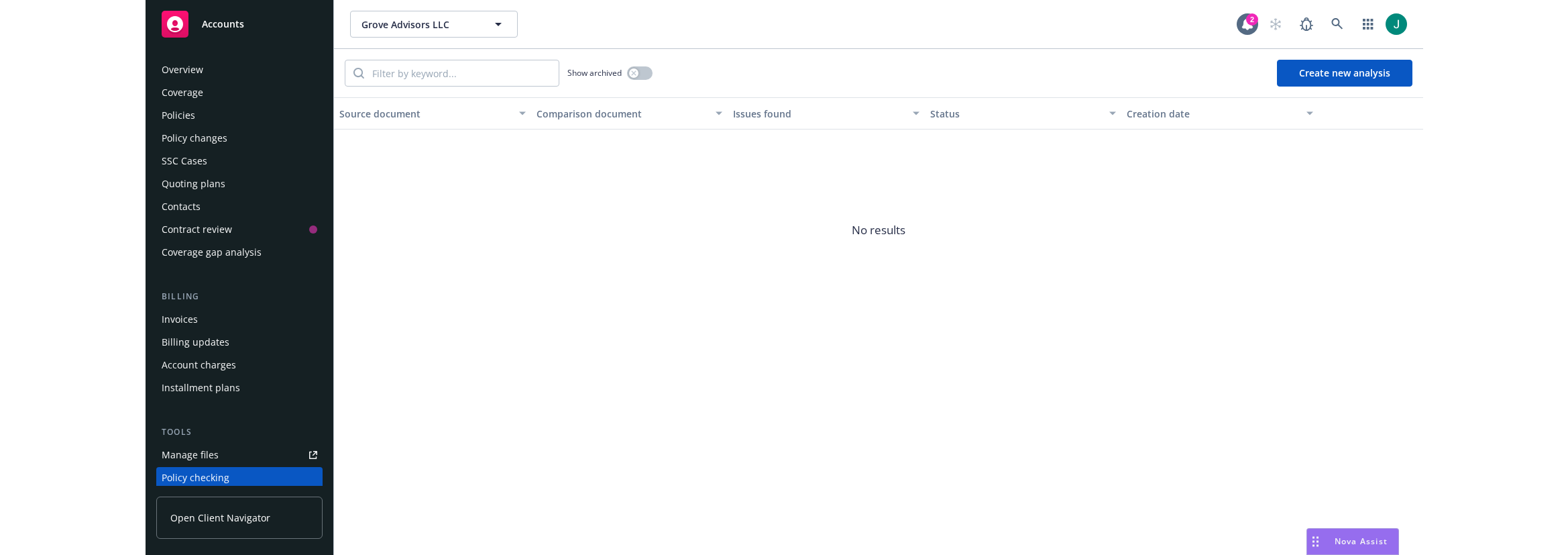
scroll to position [179, 0]
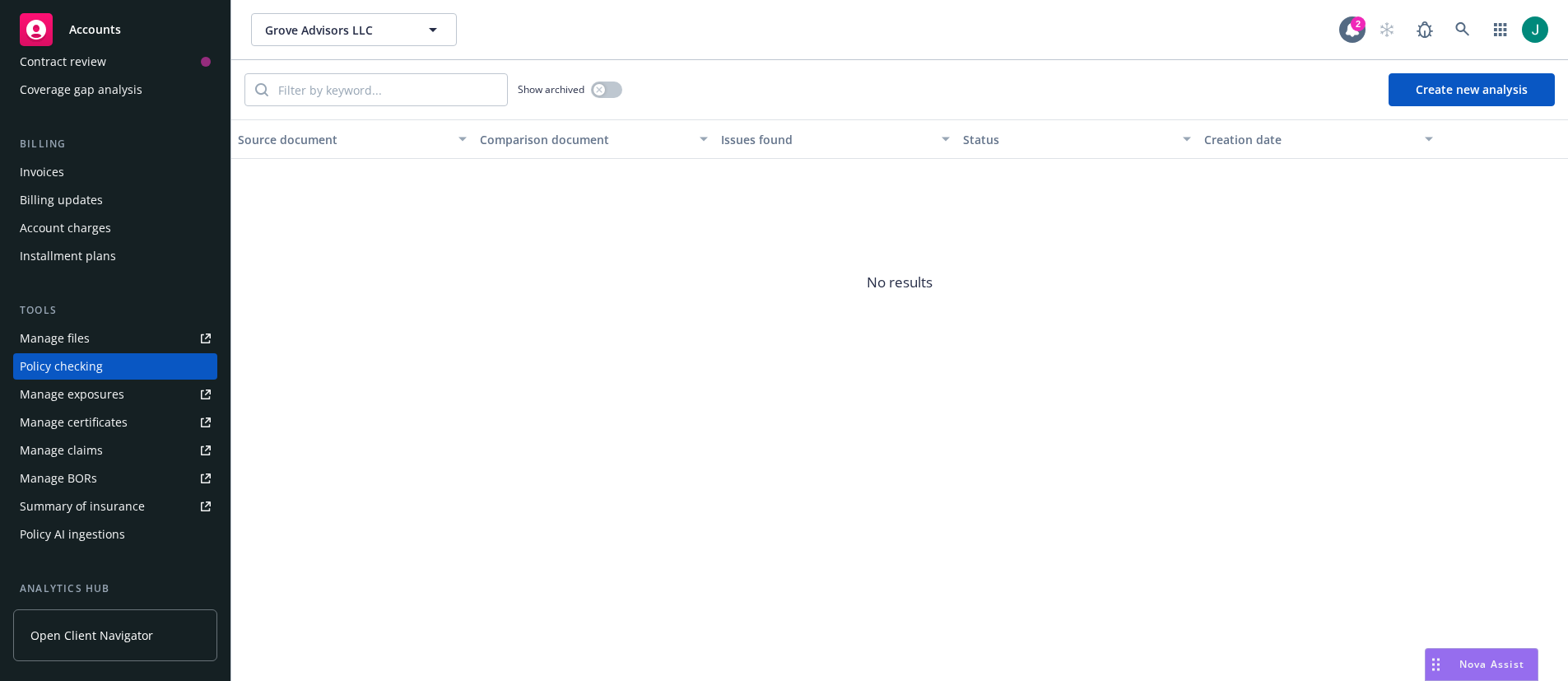
click at [1462, 86] on button "Create new analysis" at bounding box center [1471, 89] width 166 height 33
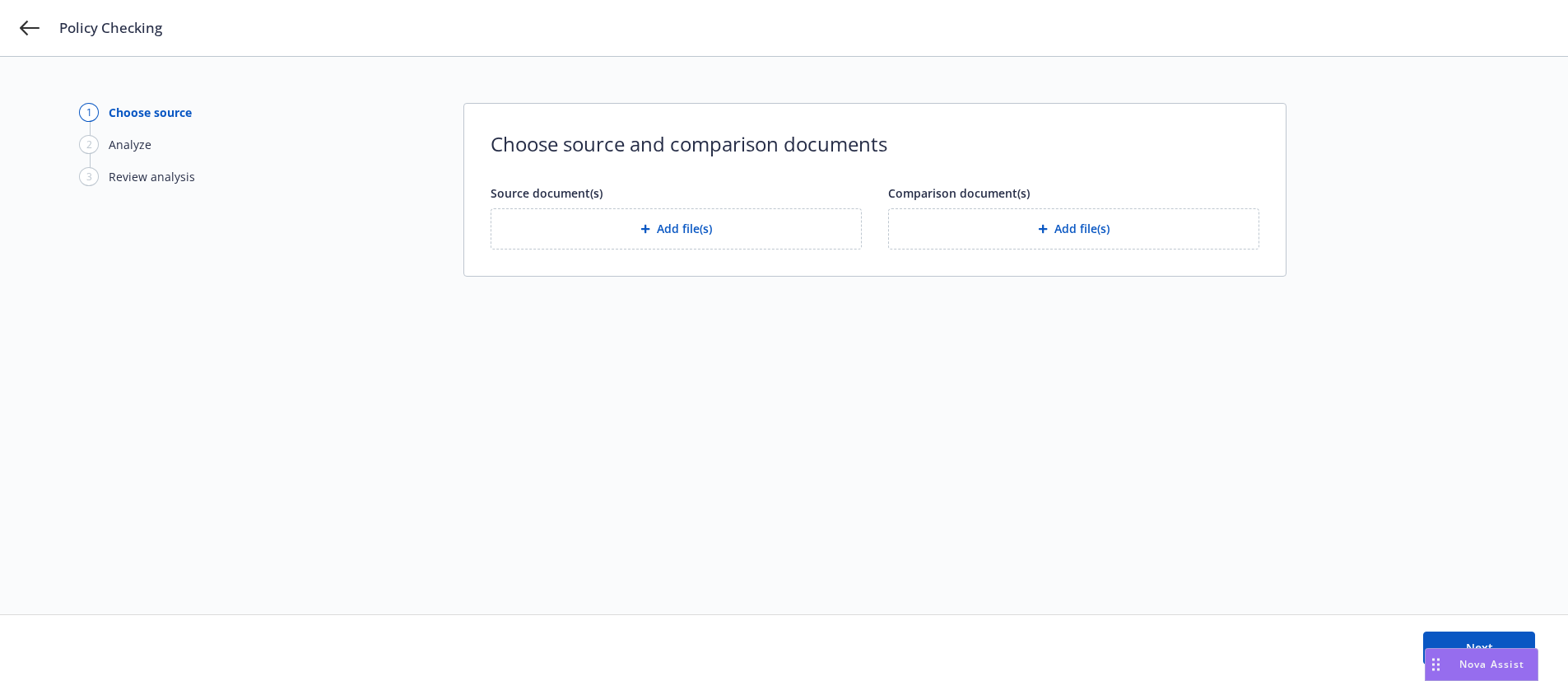
click at [717, 232] on button "Add file(s)" at bounding box center [676, 229] width 371 height 41
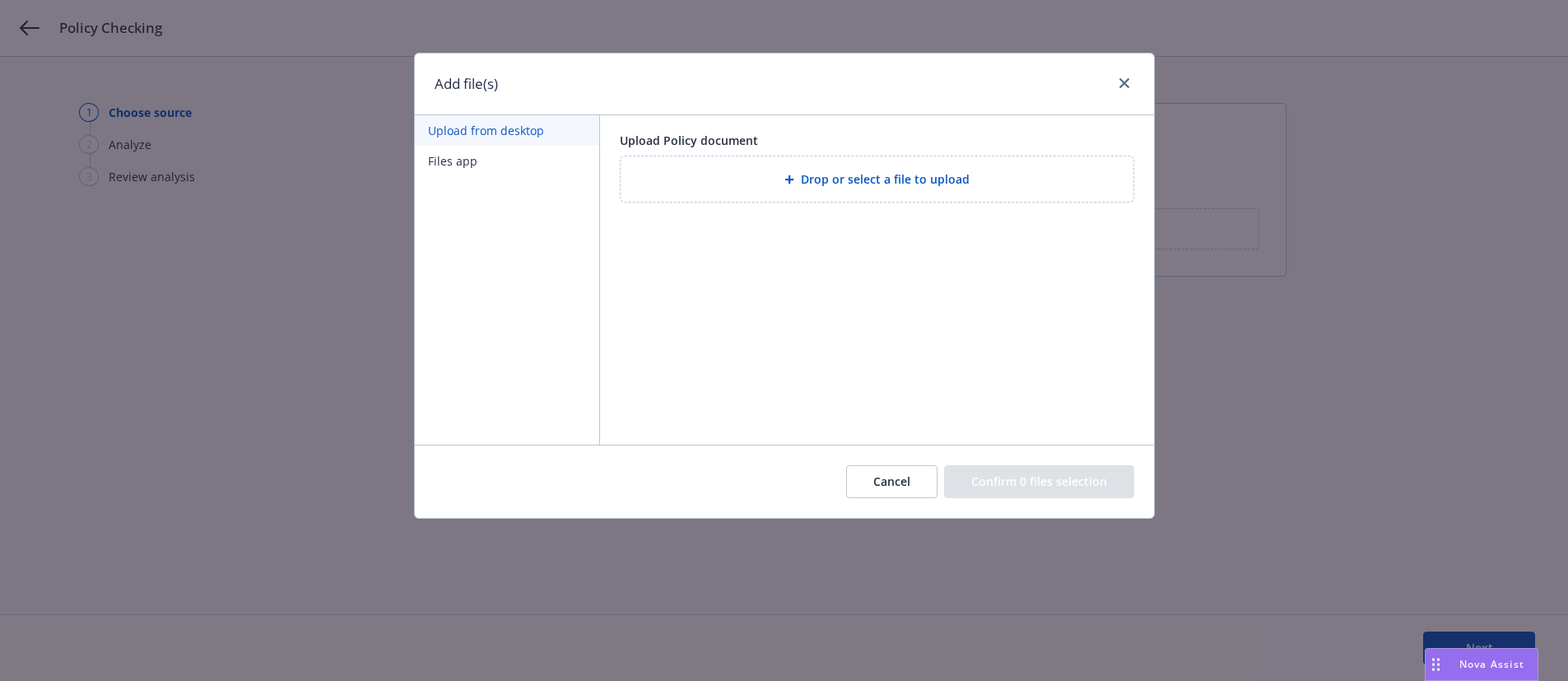
click at [812, 182] on span "Drop or select a file to upload" at bounding box center [886, 179] width 169 height 18
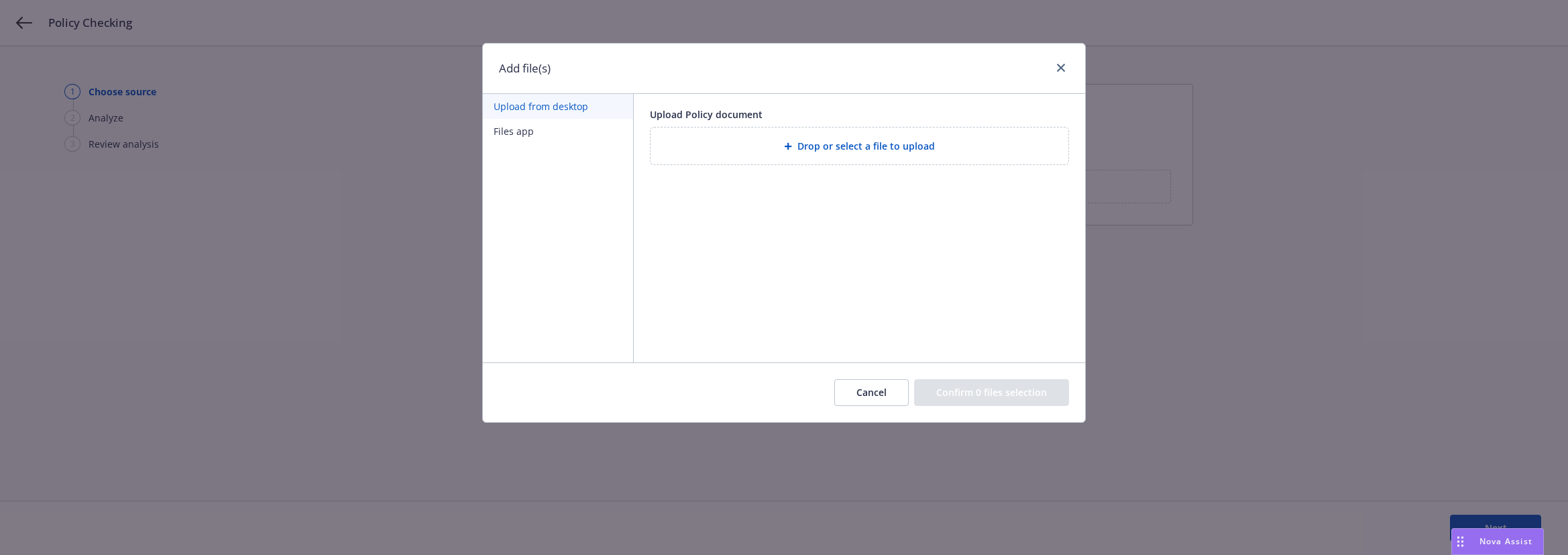
click at [871, 148] on span "Drop or select a file to upload" at bounding box center [866, 146] width 138 height 14
click at [847, 143] on span "Drop or select a file to upload" at bounding box center [866, 146] width 138 height 14
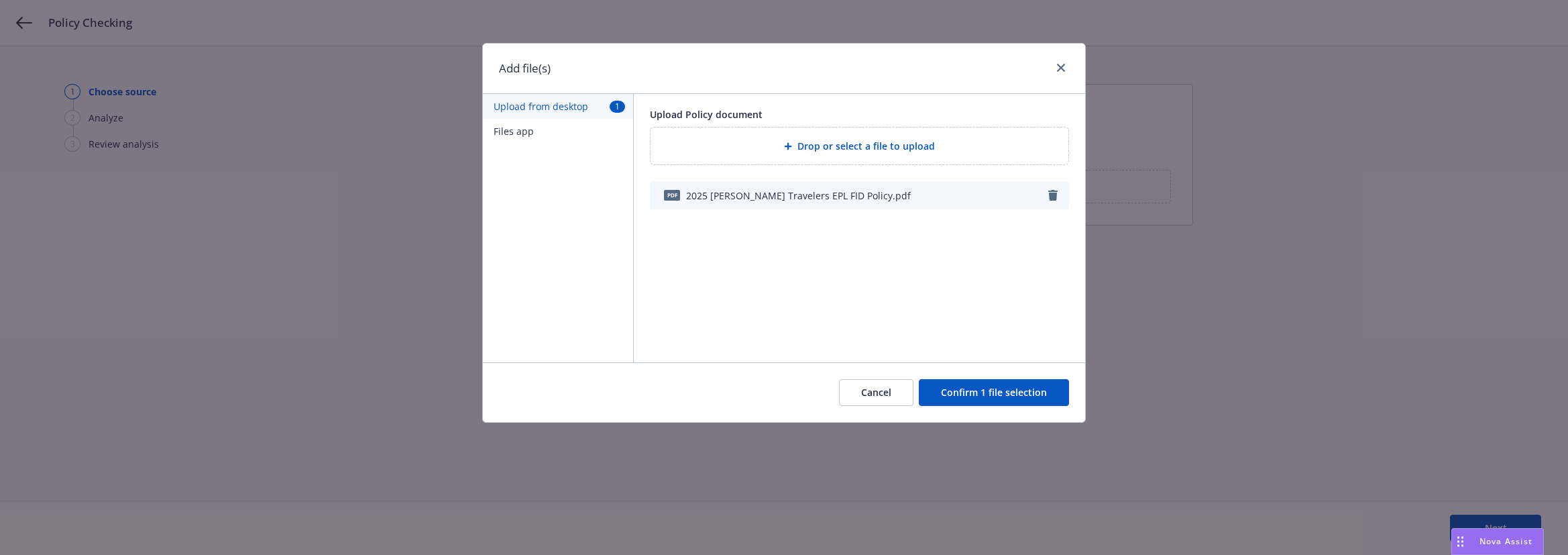
click at [983, 392] on button "Confirm 1 file selection" at bounding box center [994, 392] width 150 height 27
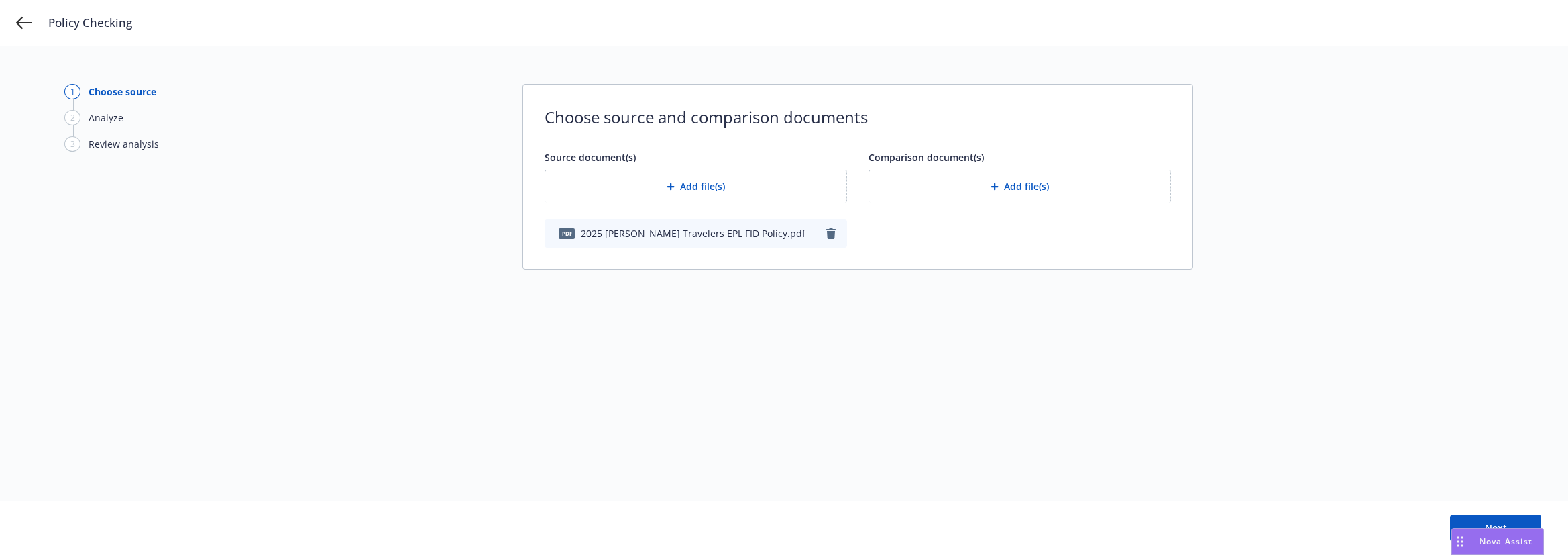
click at [1039, 185] on button "Add file(s)" at bounding box center [1020, 186] width 302 height 34
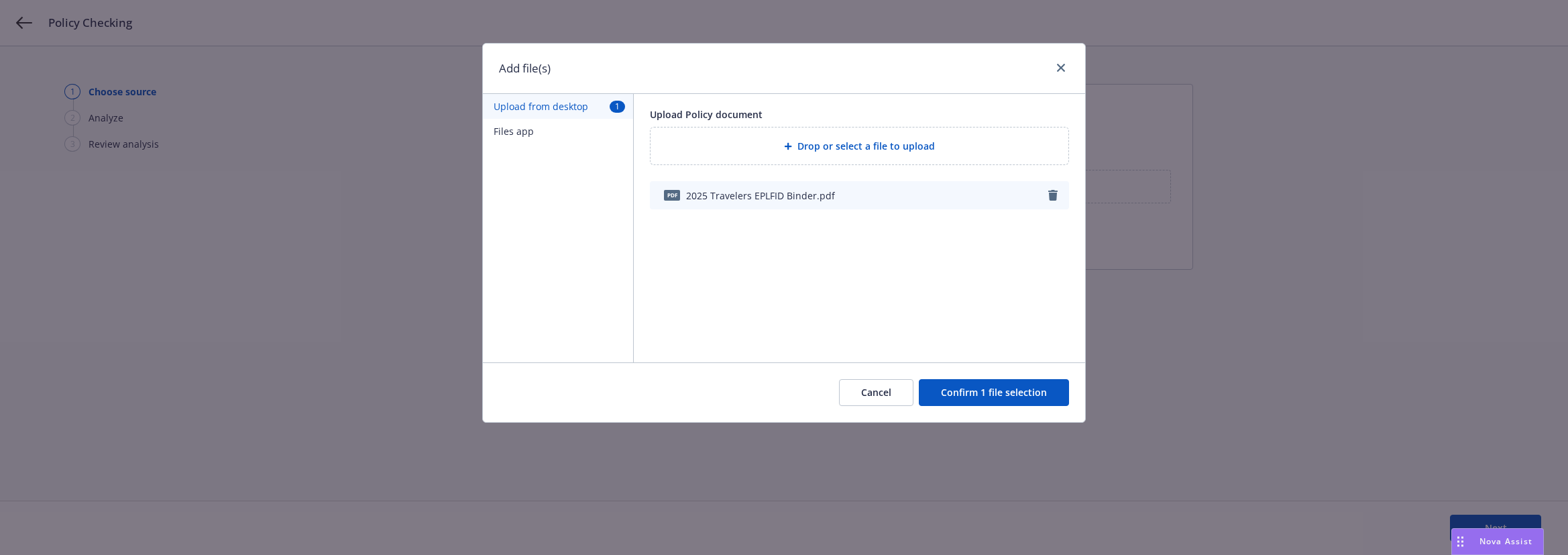
click at [999, 398] on button "Confirm 1 file selection" at bounding box center [994, 392] width 150 height 27
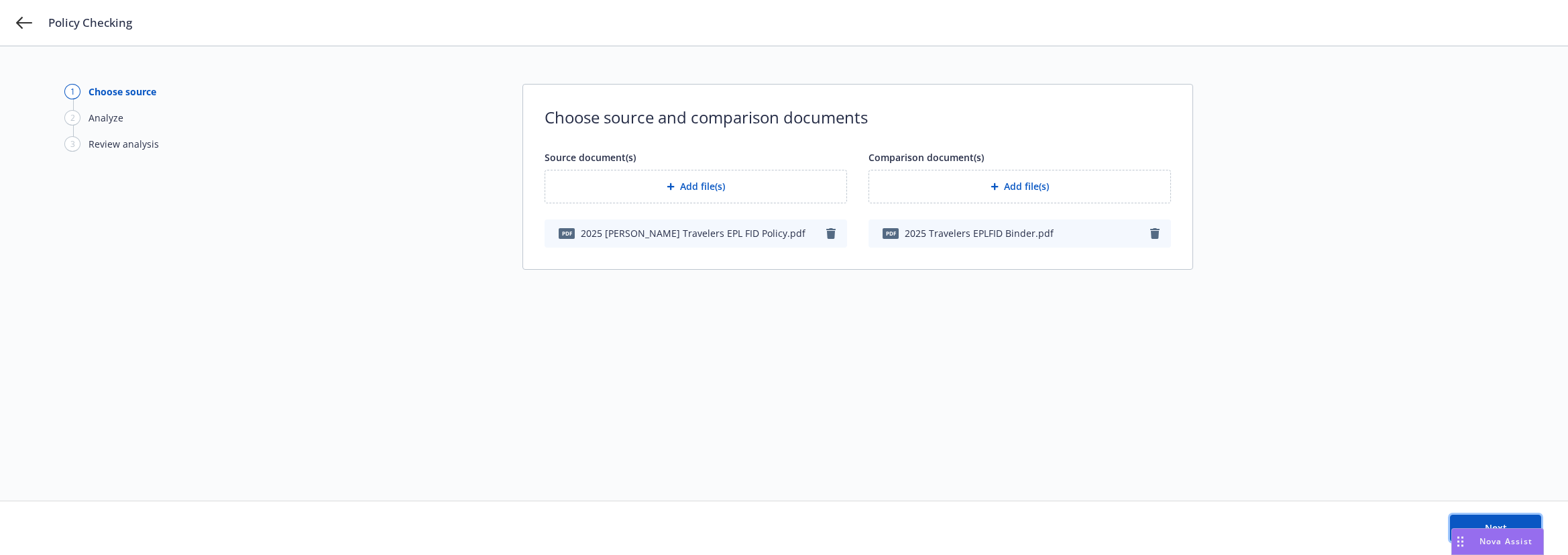
drag, startPoint x: 1501, startPoint y: 521, endPoint x: 1454, endPoint y: 503, distance: 50.3
click at [1277, 521] on span "Next" at bounding box center [1496, 528] width 22 height 13
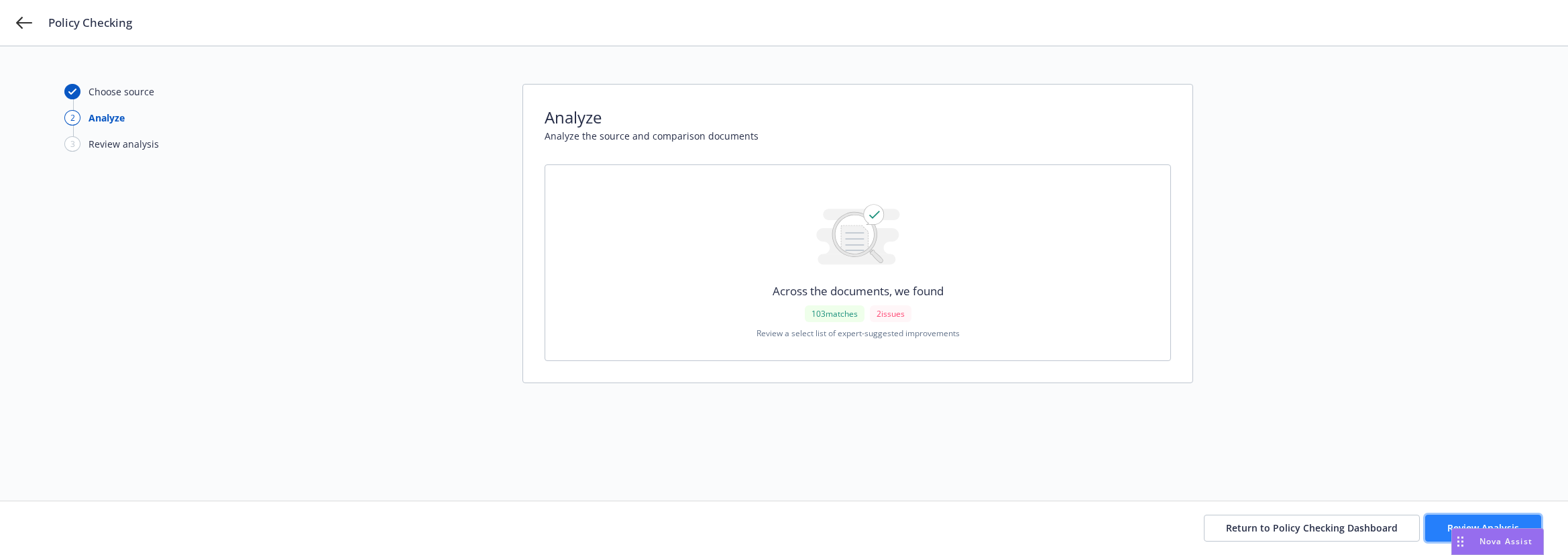
click at [1277, 523] on button "Review Analysis" at bounding box center [1483, 528] width 116 height 27
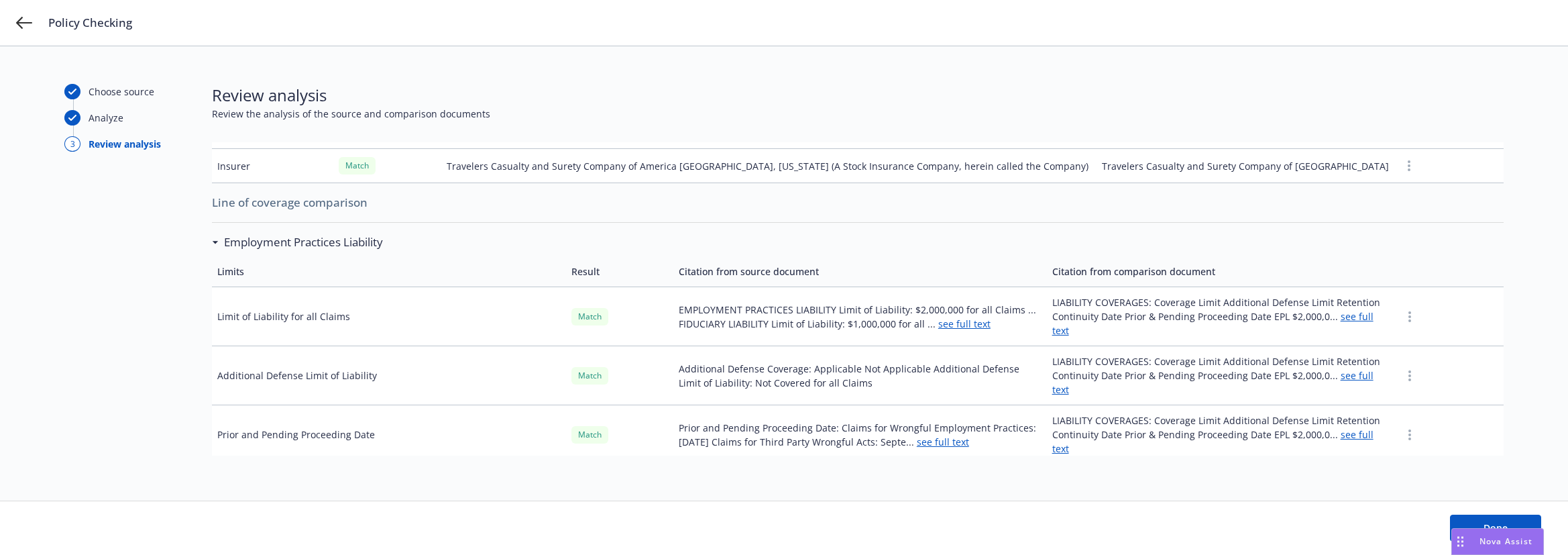
scroll to position [336, 0]
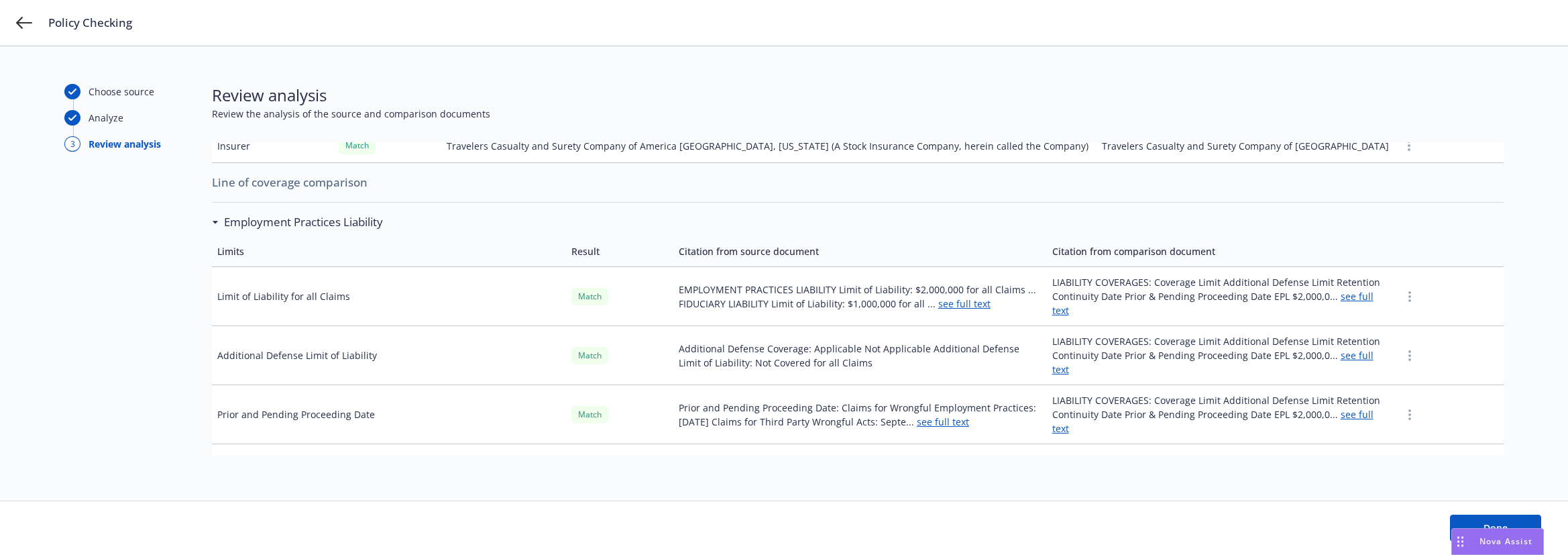
click at [969, 415] on link "see full text" at bounding box center [942, 422] width 52 height 13
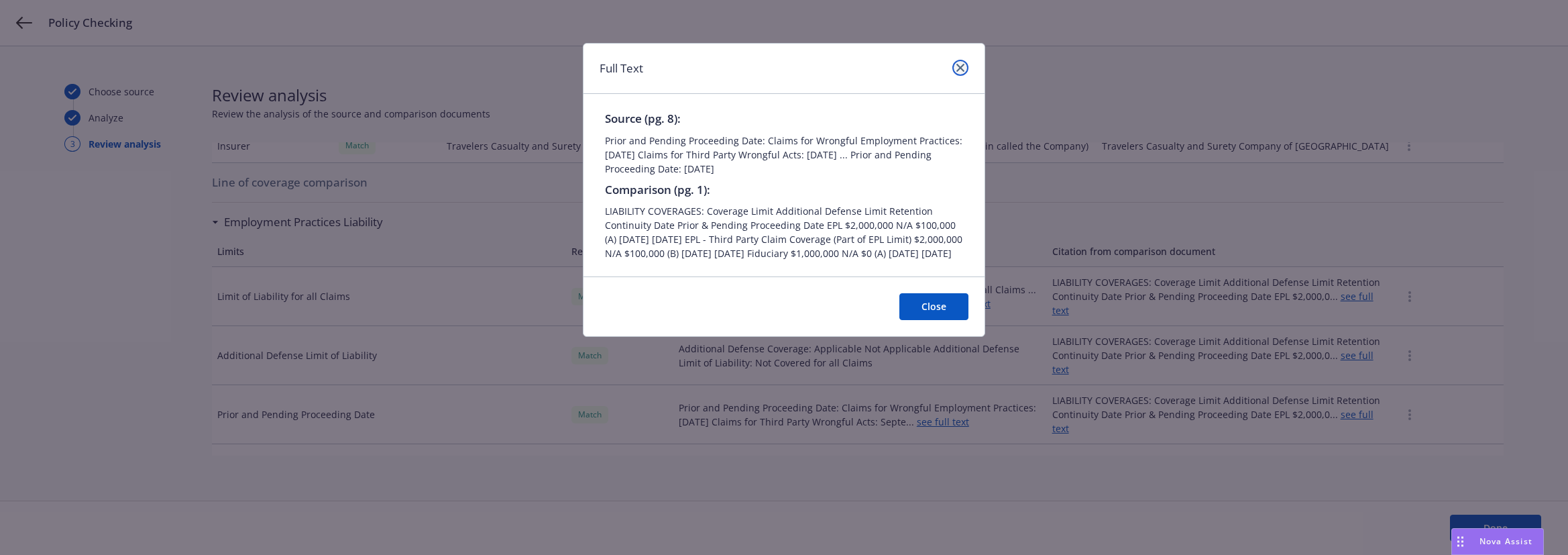
click at [962, 66] on icon "close" at bounding box center [960, 67] width 8 height 8
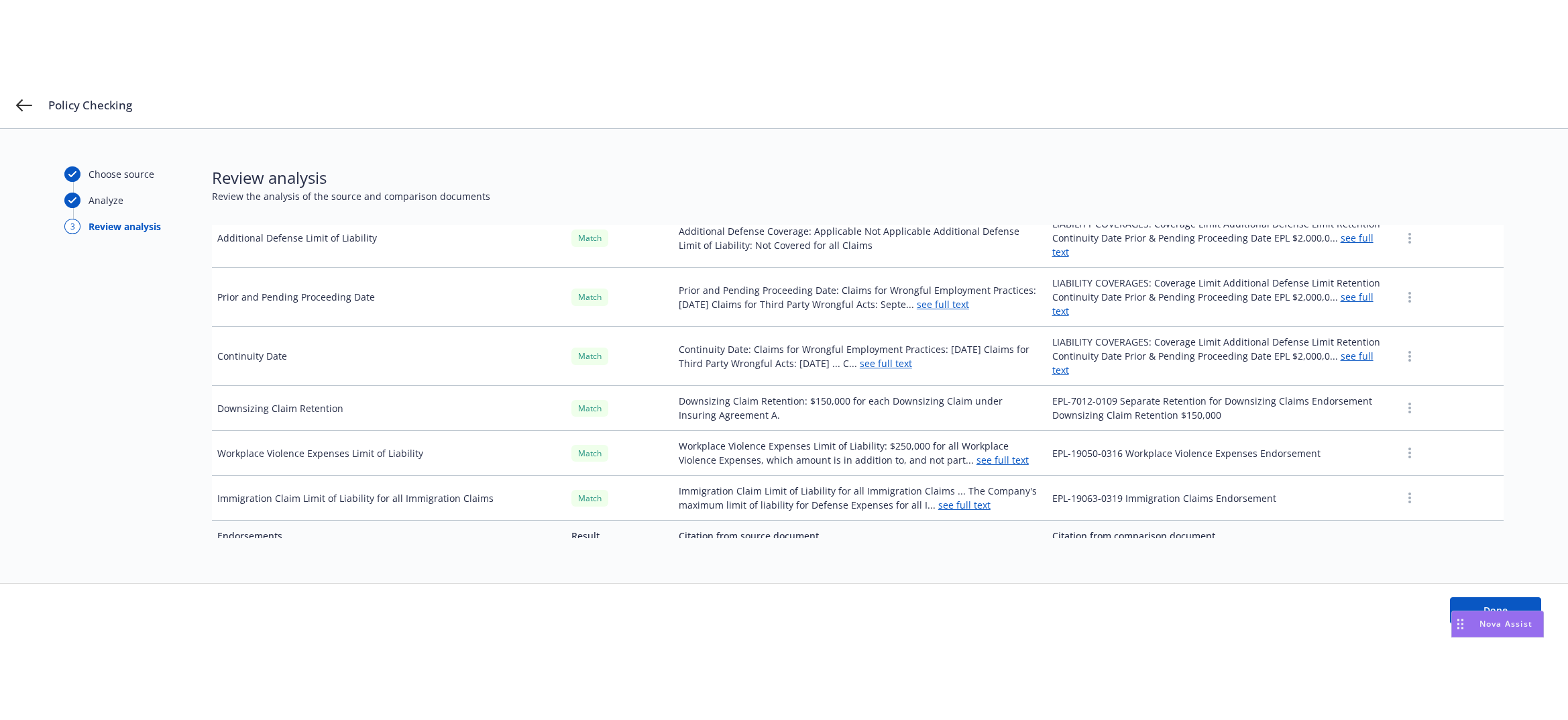
scroll to position [0, 0]
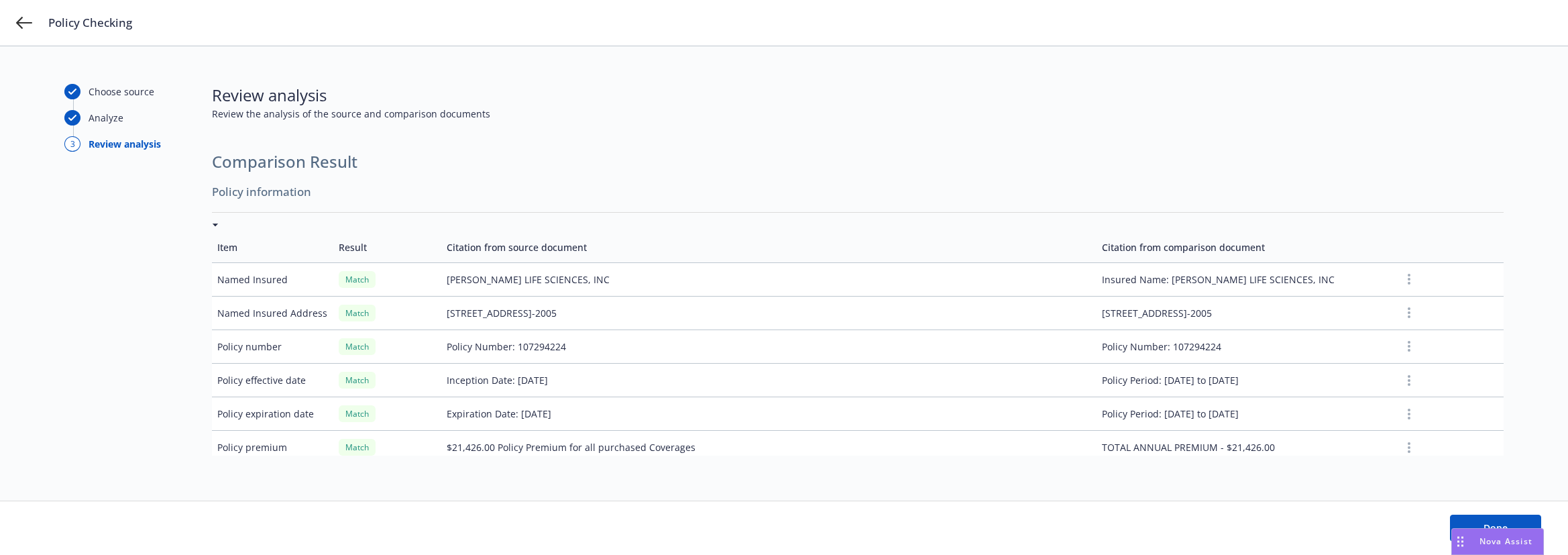
click at [350, 248] on td "Result" at bounding box center [387, 247] width 108 height 31
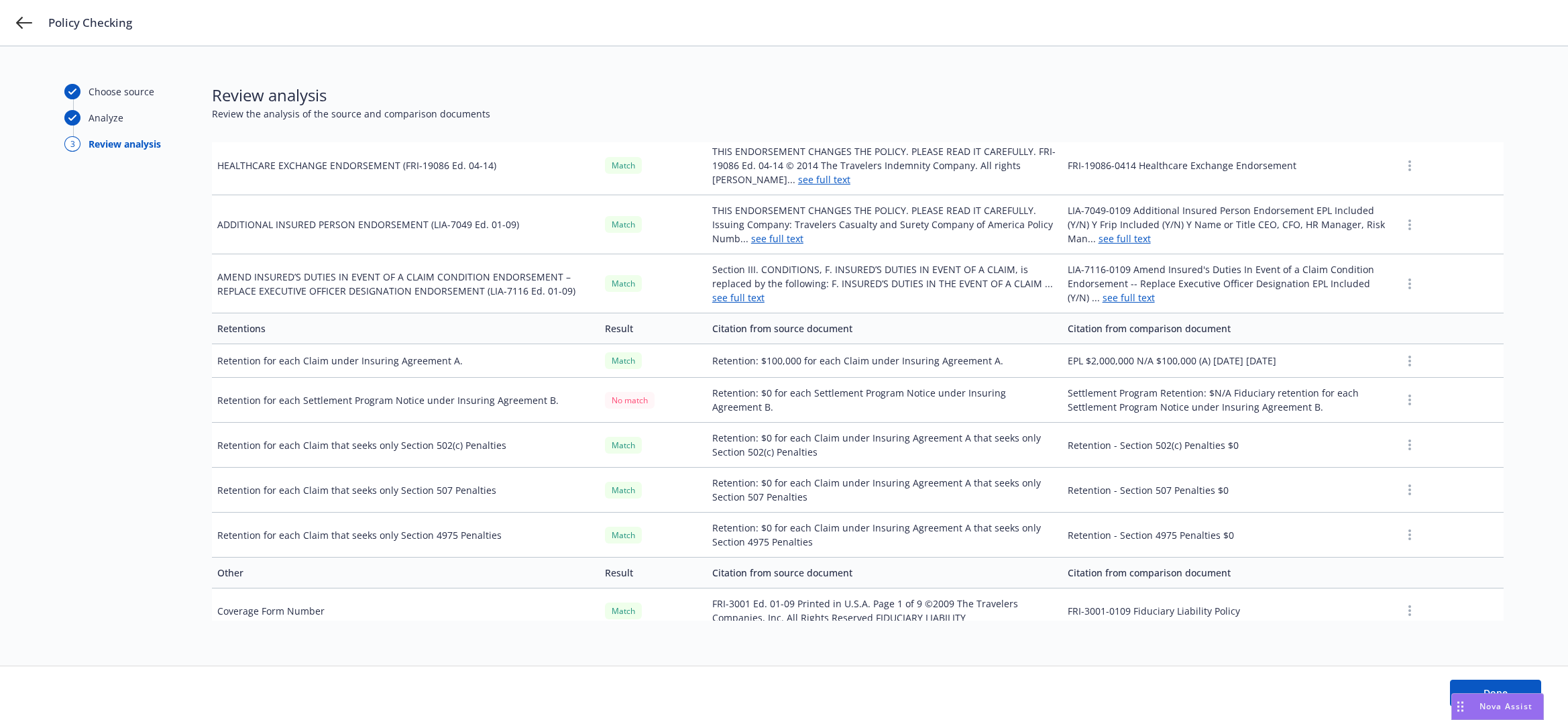
scroll to position [5570, 0]
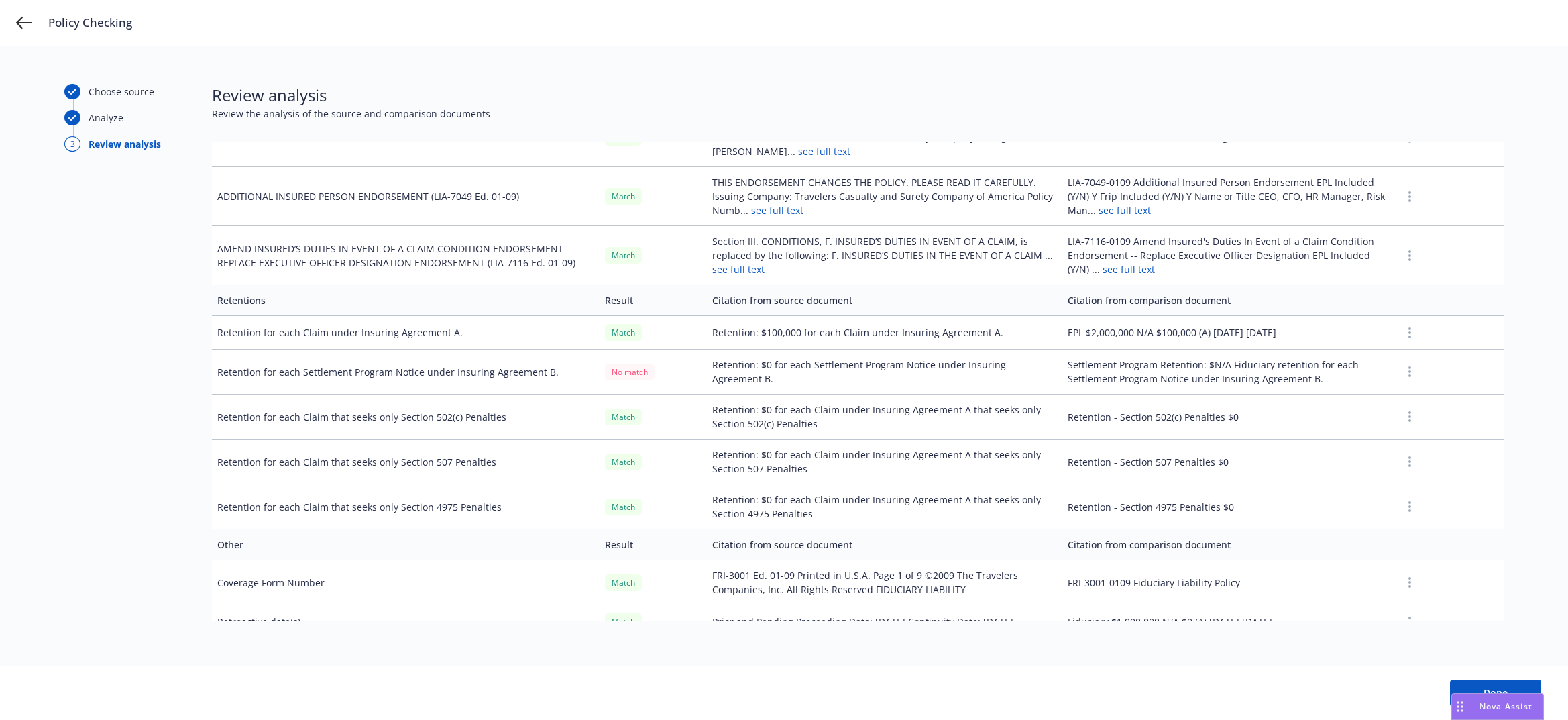
click at [914, 350] on td "Retention: $0 for each Settlement Program Notice under Insuring Agreement B." at bounding box center [884, 372] width 355 height 45
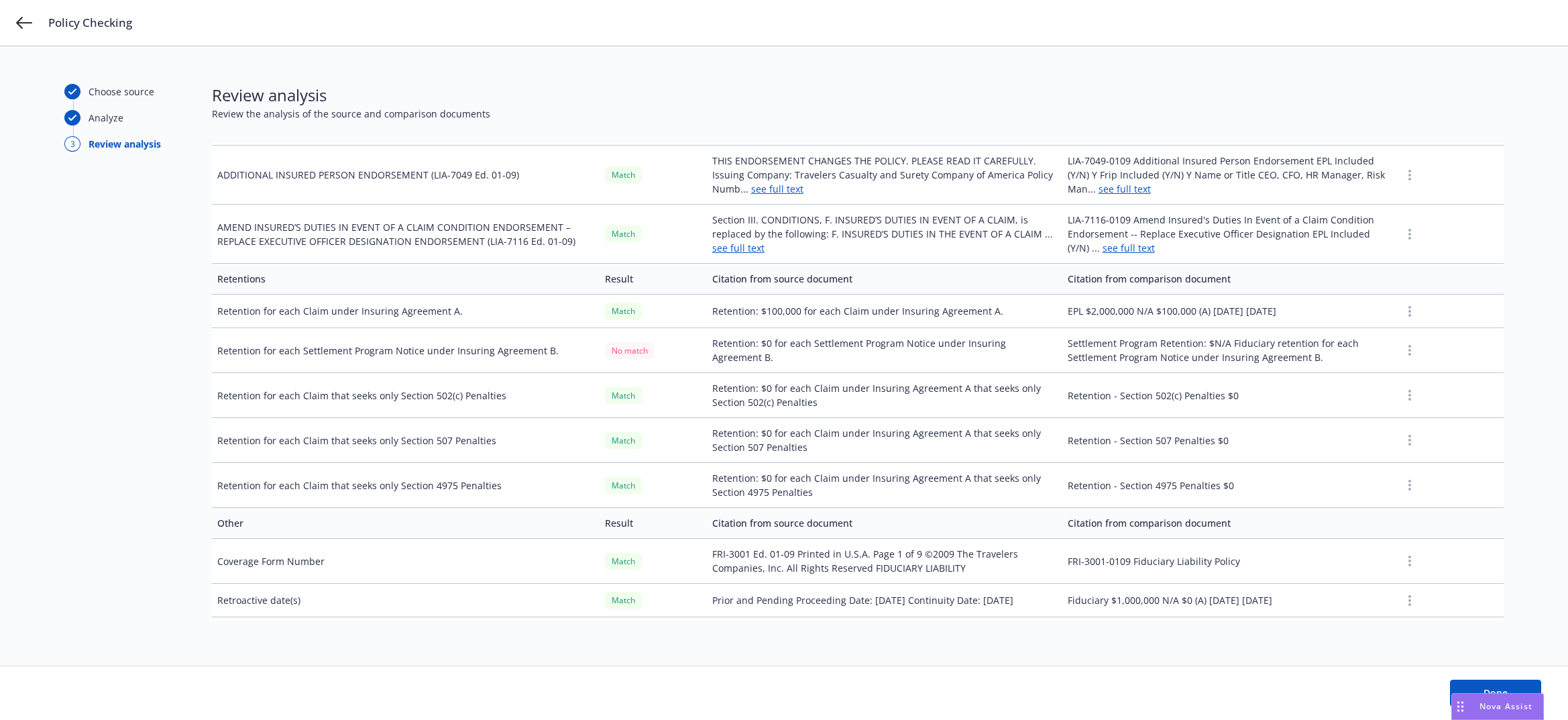
scroll to position [5602, 0]
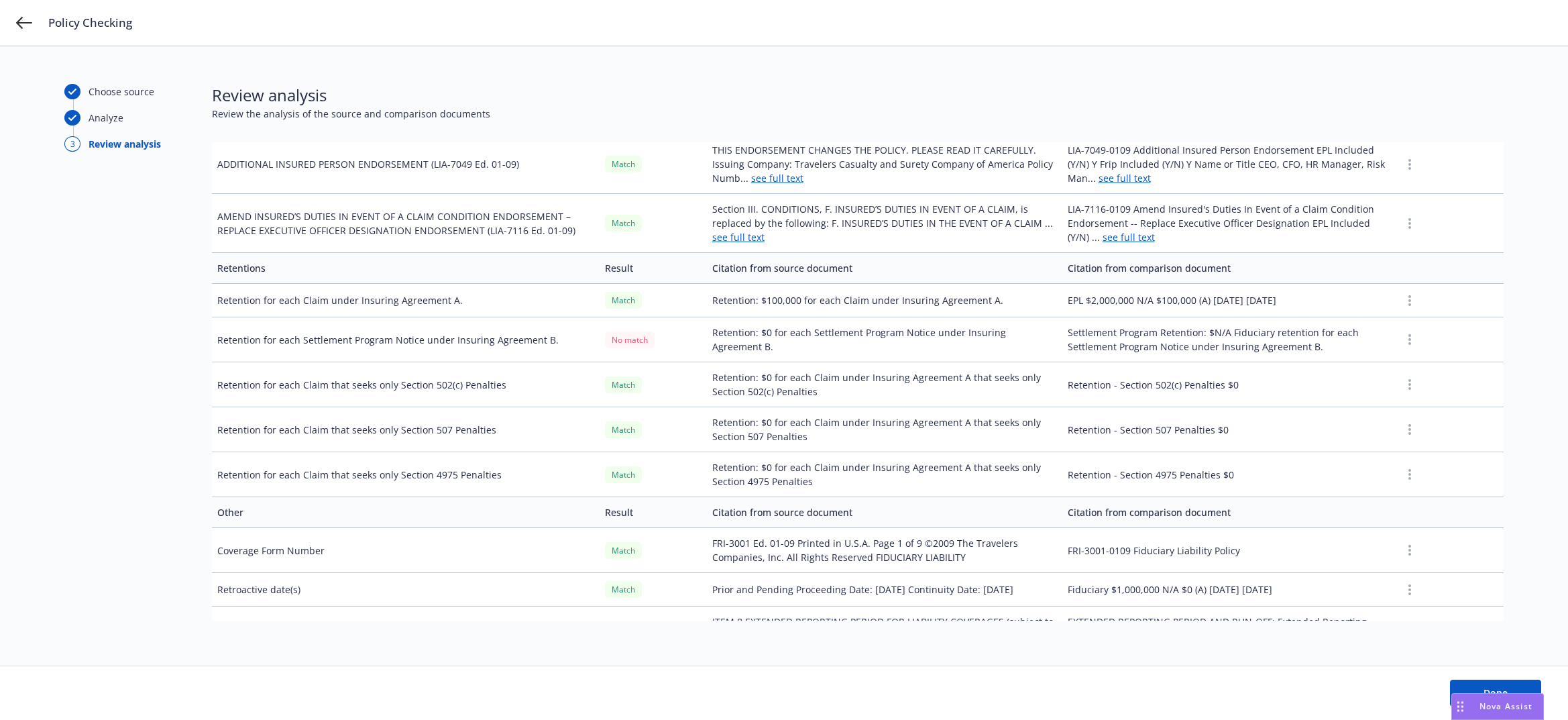
click at [871, 318] on td "Retention: $0 for each Settlement Program Notice under Insuring Agreement B." at bounding box center [884, 340] width 355 height 45
click at [1189, 318] on td "Settlement Program Retention: $N/A Fiduciary retention for each Settlement Prog…" at bounding box center [1229, 340] width 334 height 45
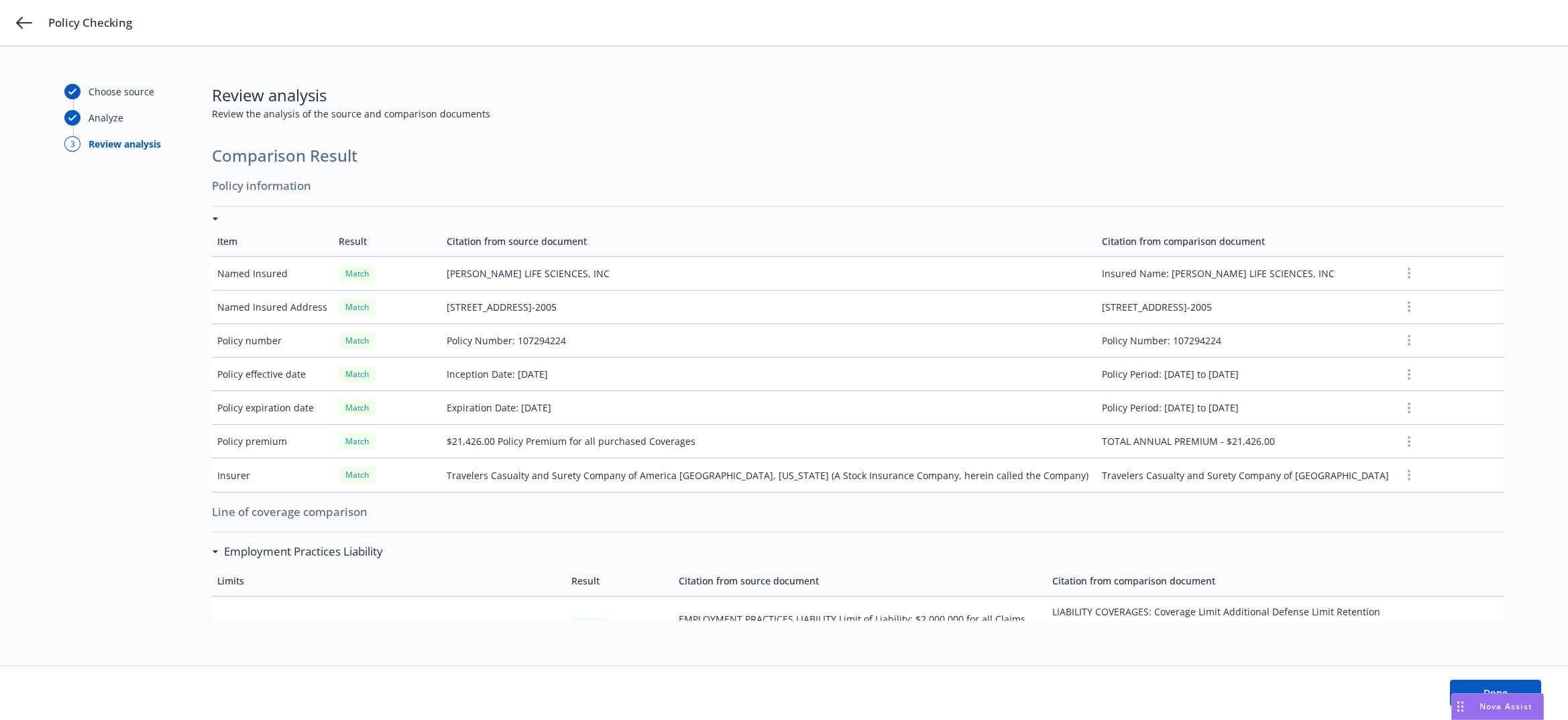
scroll to position [0, 0]
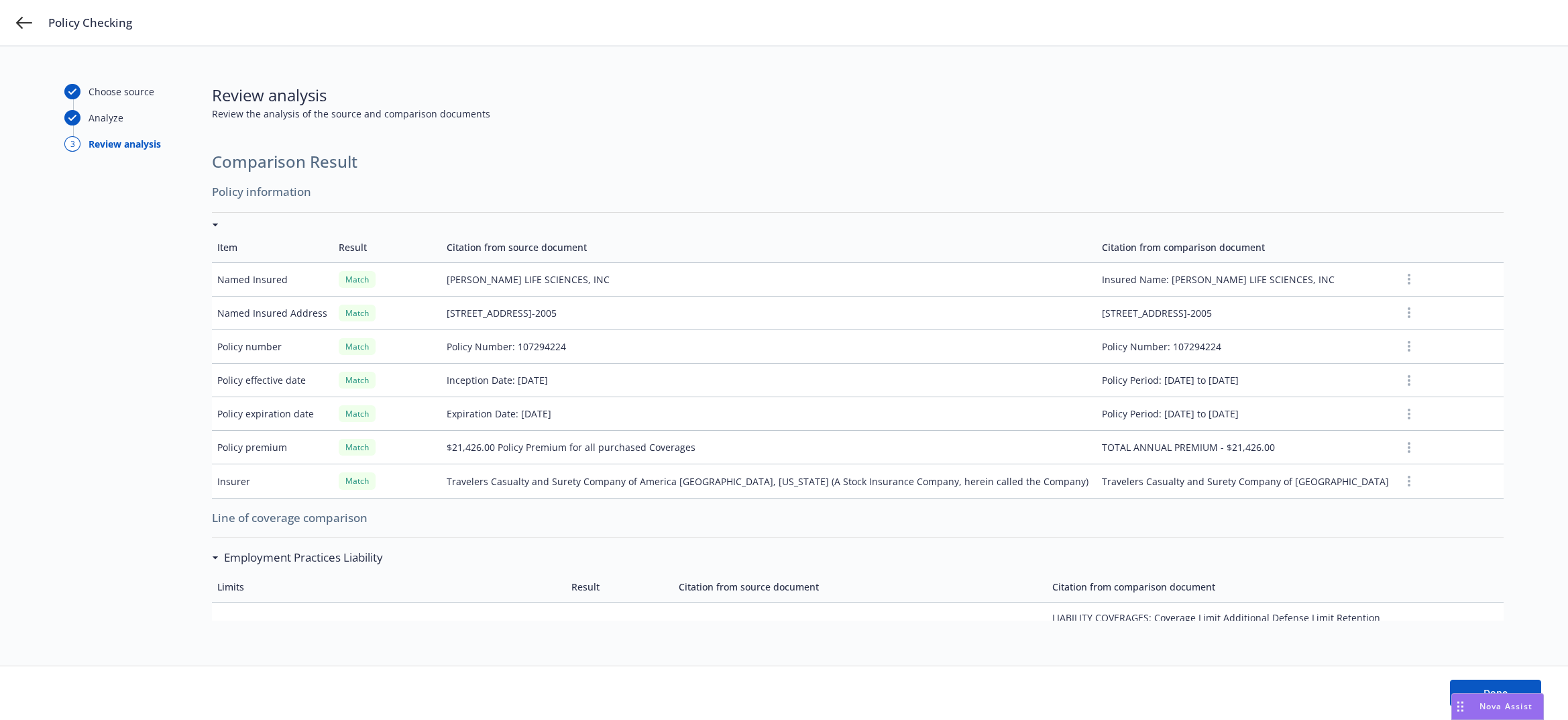
click at [587, 171] on span "Comparison Result" at bounding box center [858, 162] width 1291 height 23
click at [1277, 554] on button "Done" at bounding box center [1495, 693] width 91 height 27
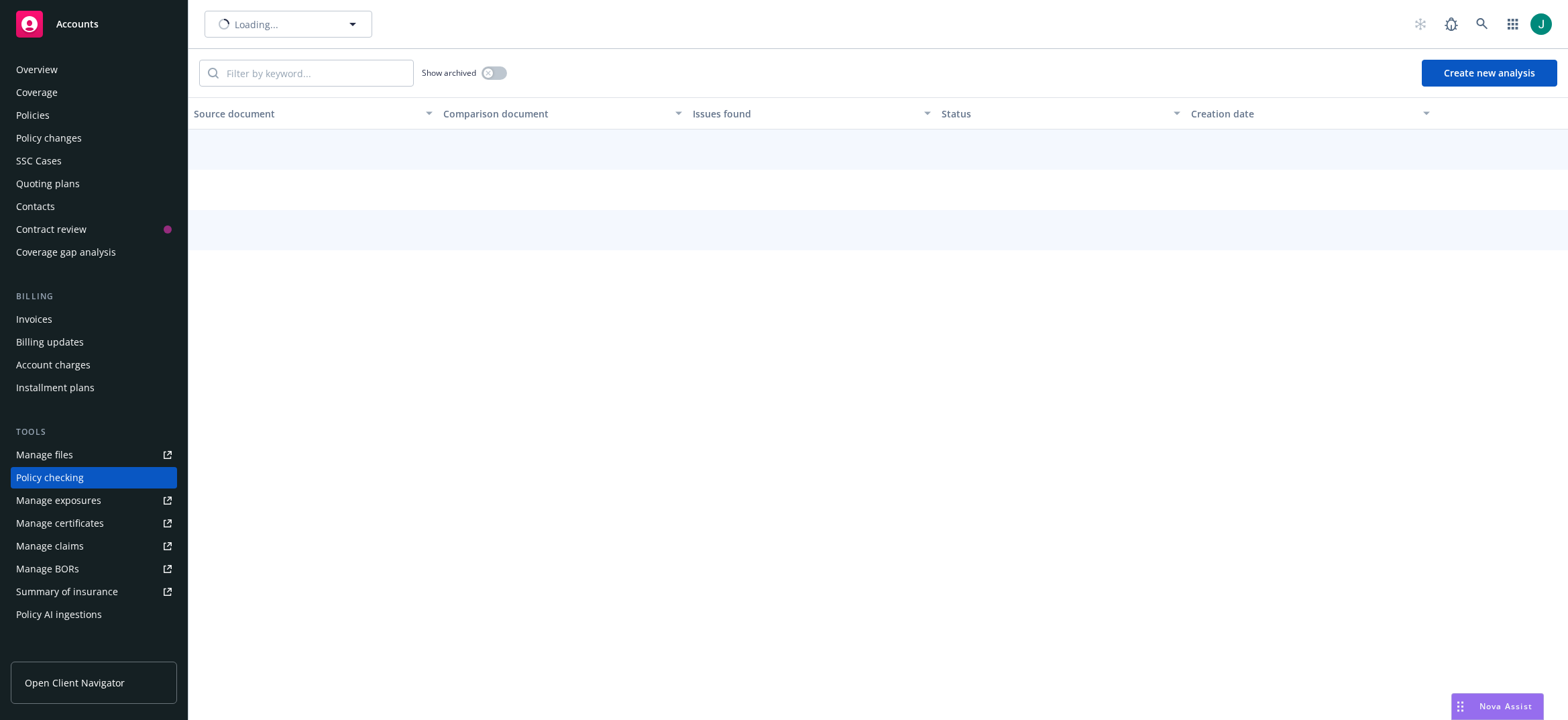
scroll to position [97, 0]
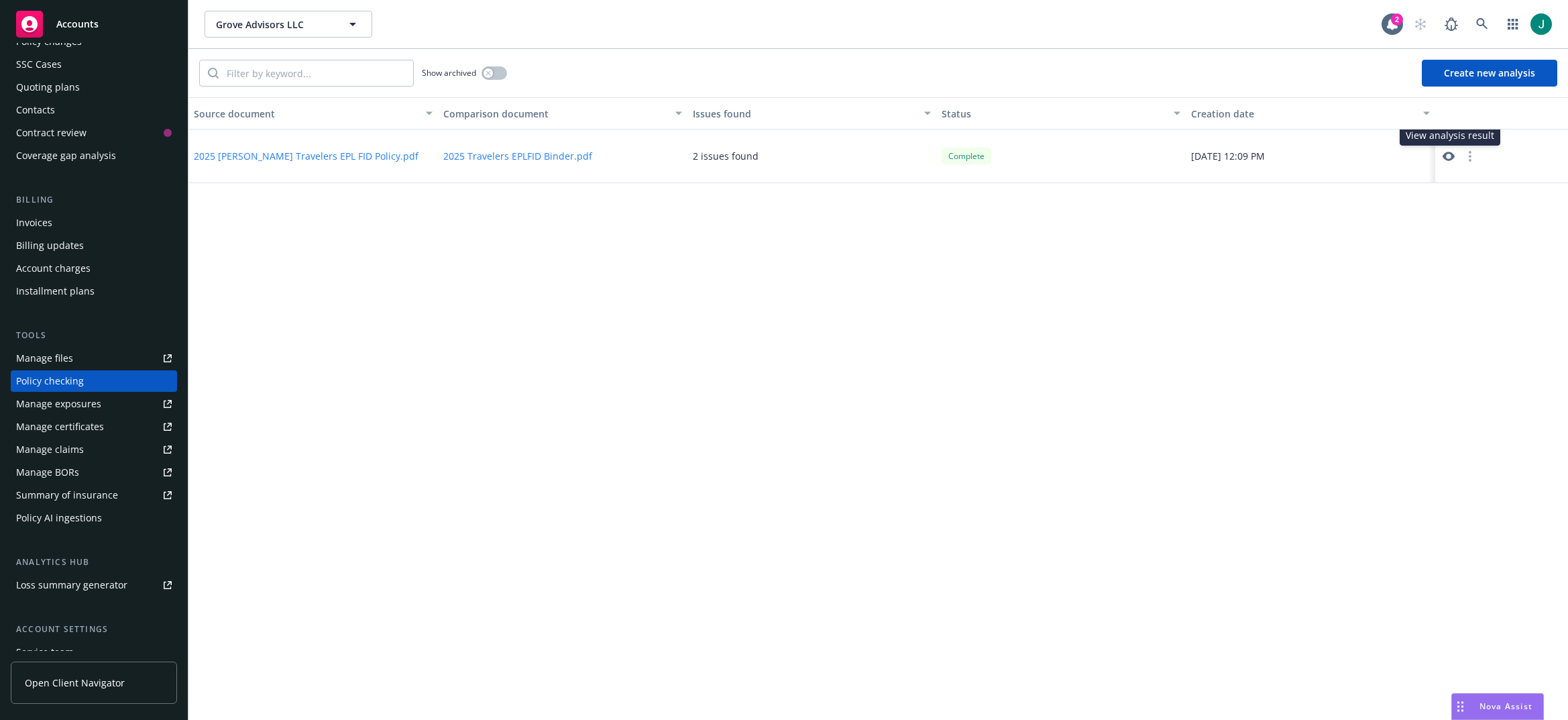
click at [1277, 156] on icon at bounding box center [1448, 156] width 12 height 12
